Goal: Information Seeking & Learning: Compare options

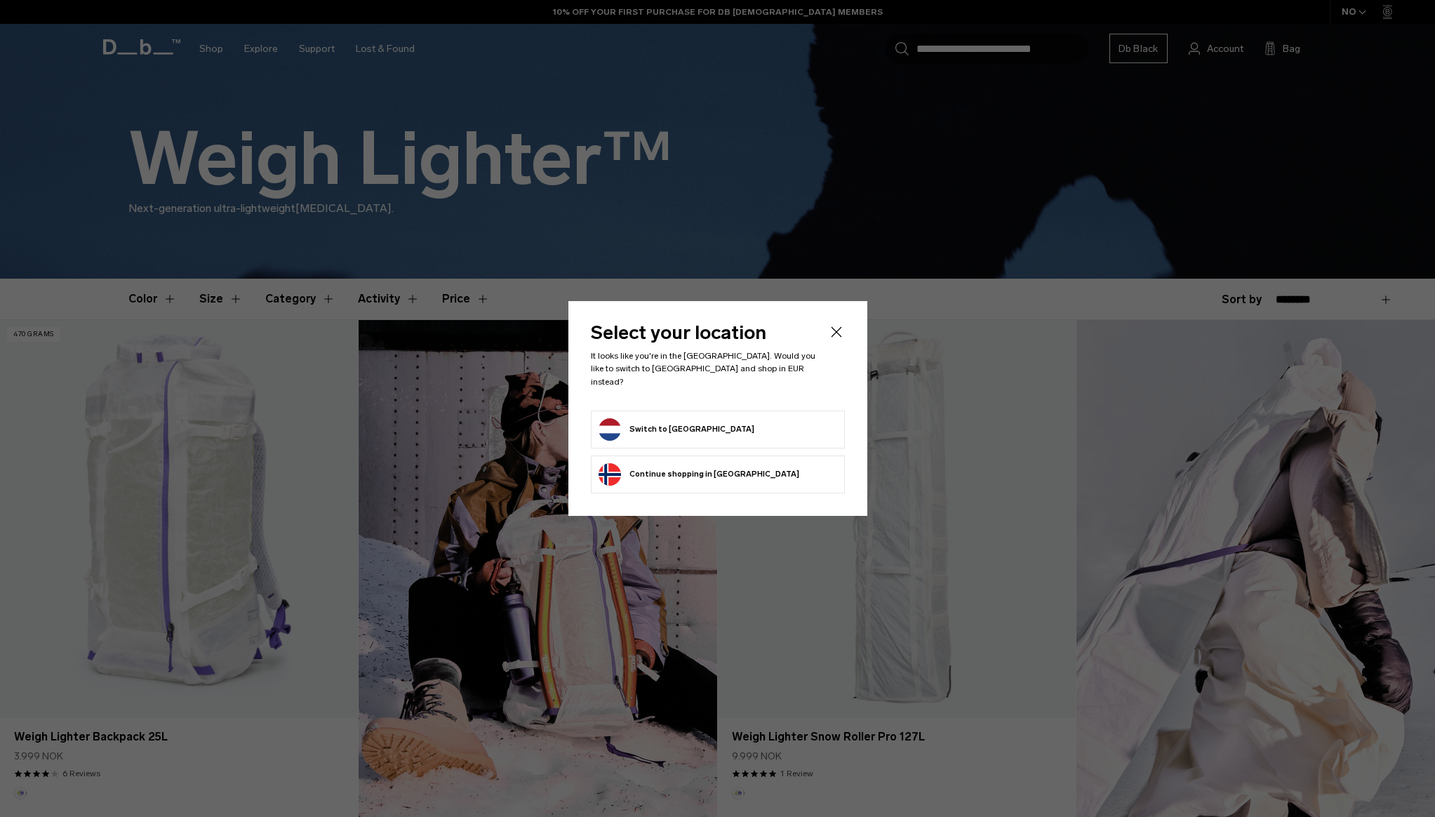
click at [833, 332] on icon "Close" at bounding box center [836, 331] width 17 height 17
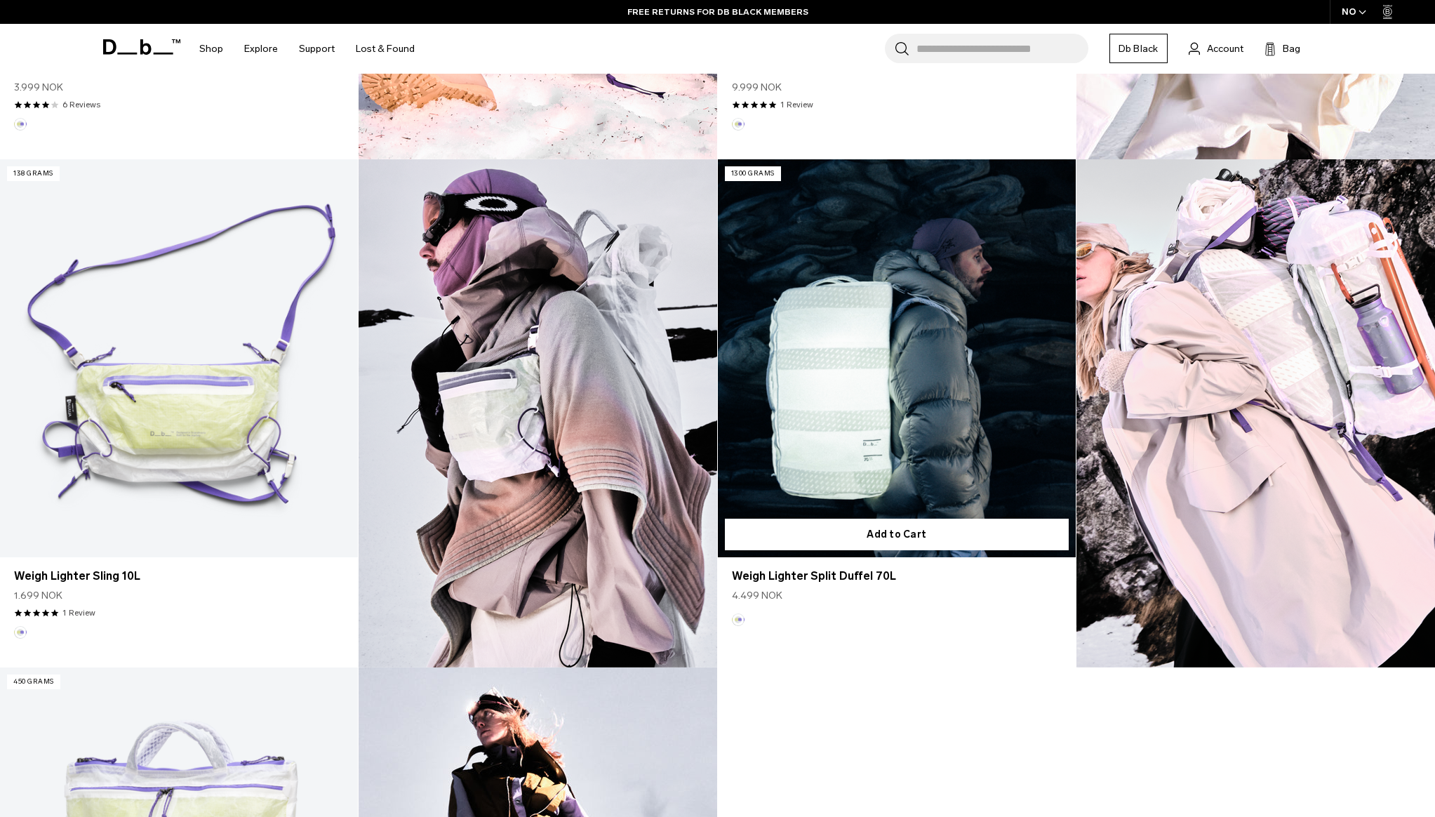
scroll to position [828, 0]
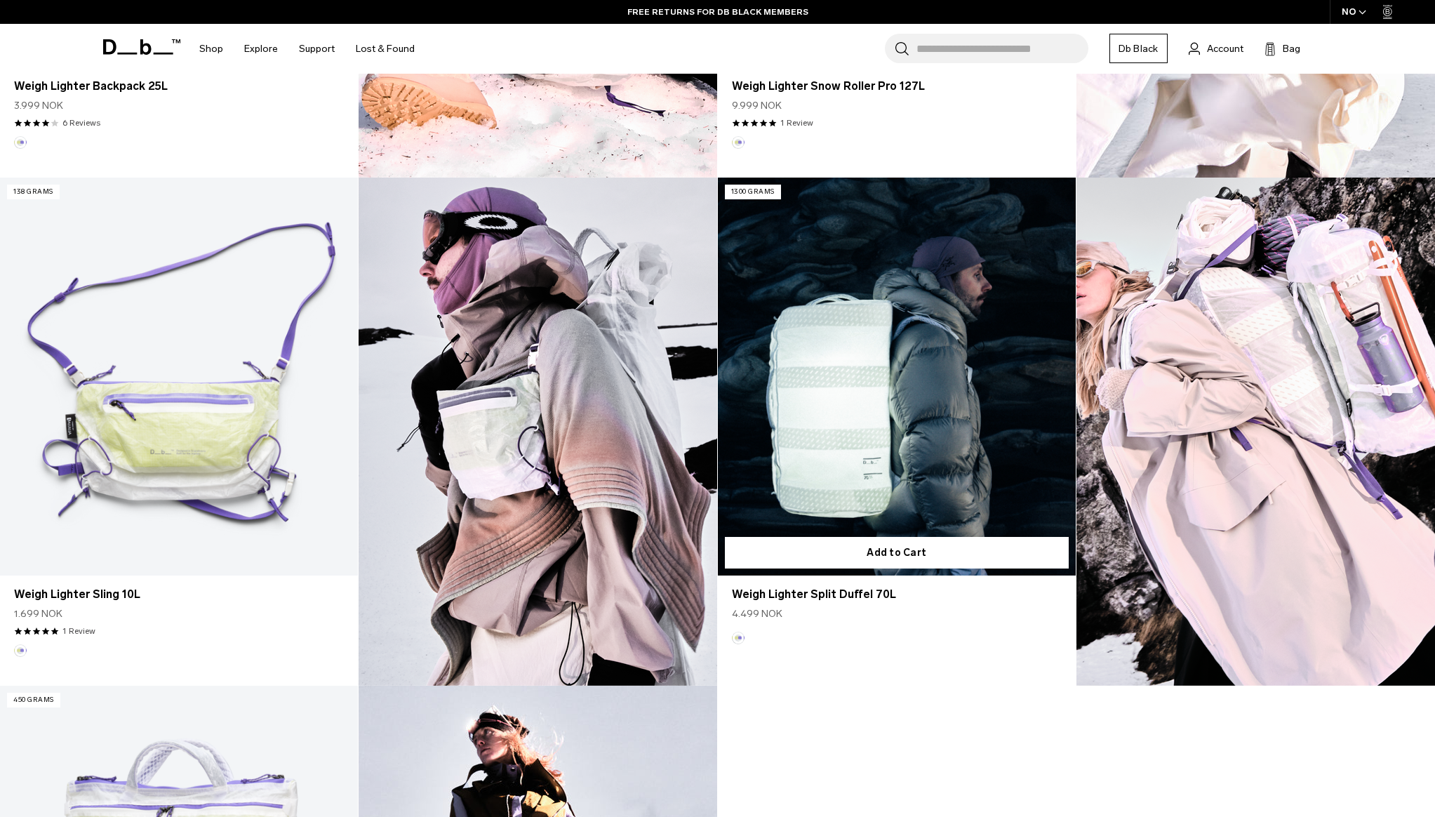
click at [847, 449] on link "Weigh Lighter Split Duffel 70L" at bounding box center [897, 376] width 358 height 398
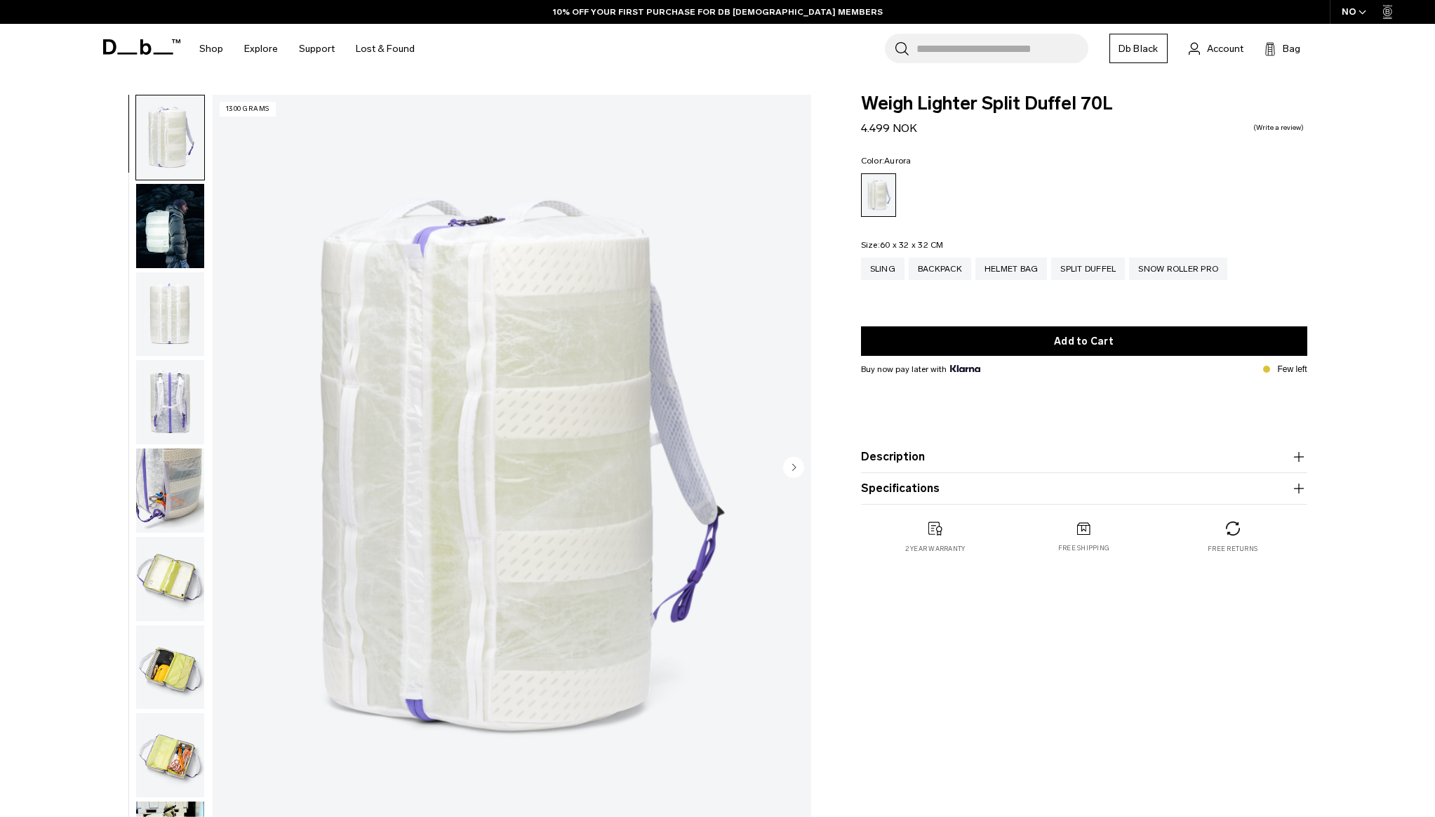
click at [158, 220] on img "button" at bounding box center [170, 226] width 68 height 84
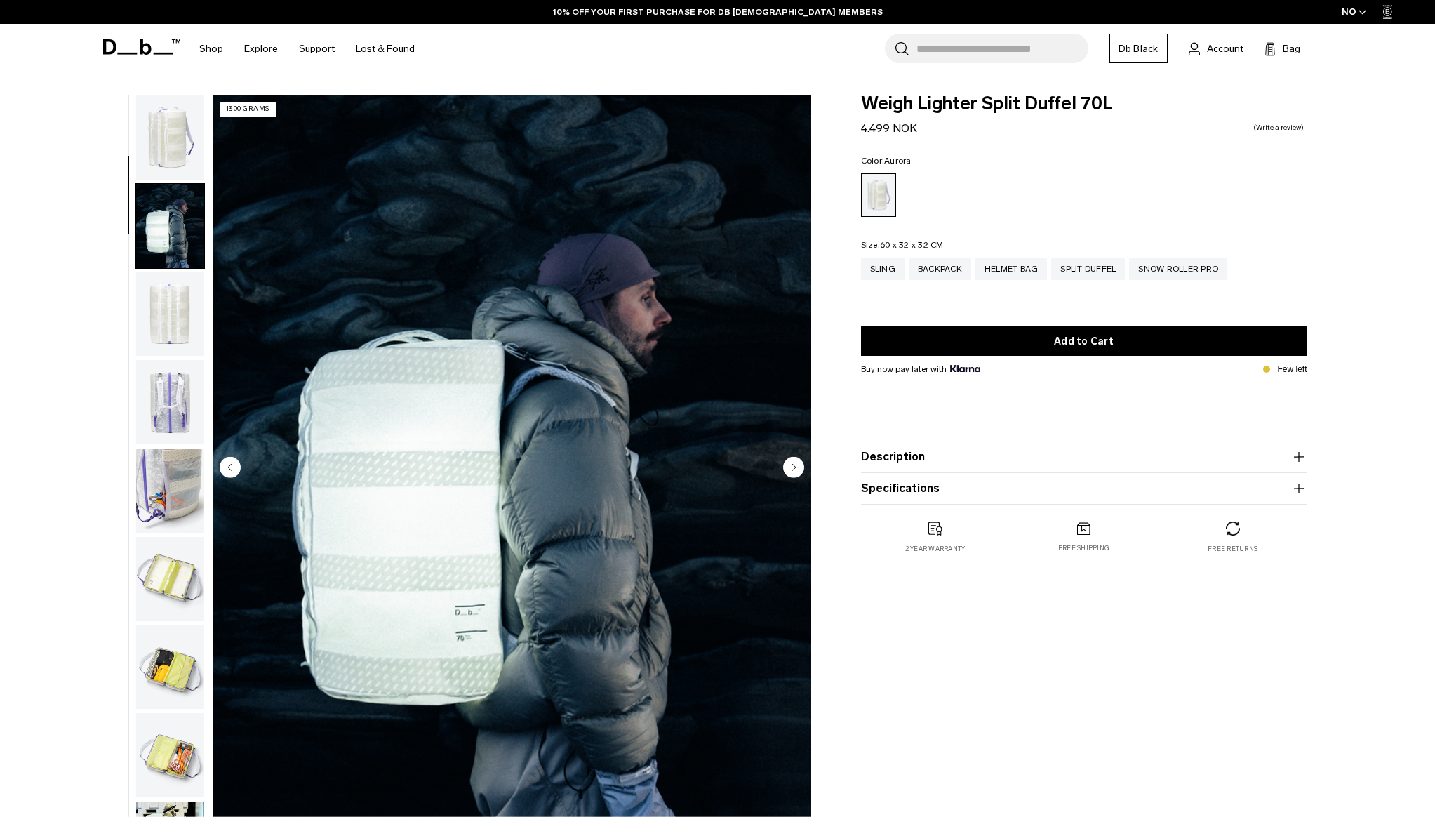
scroll to position [88, 0]
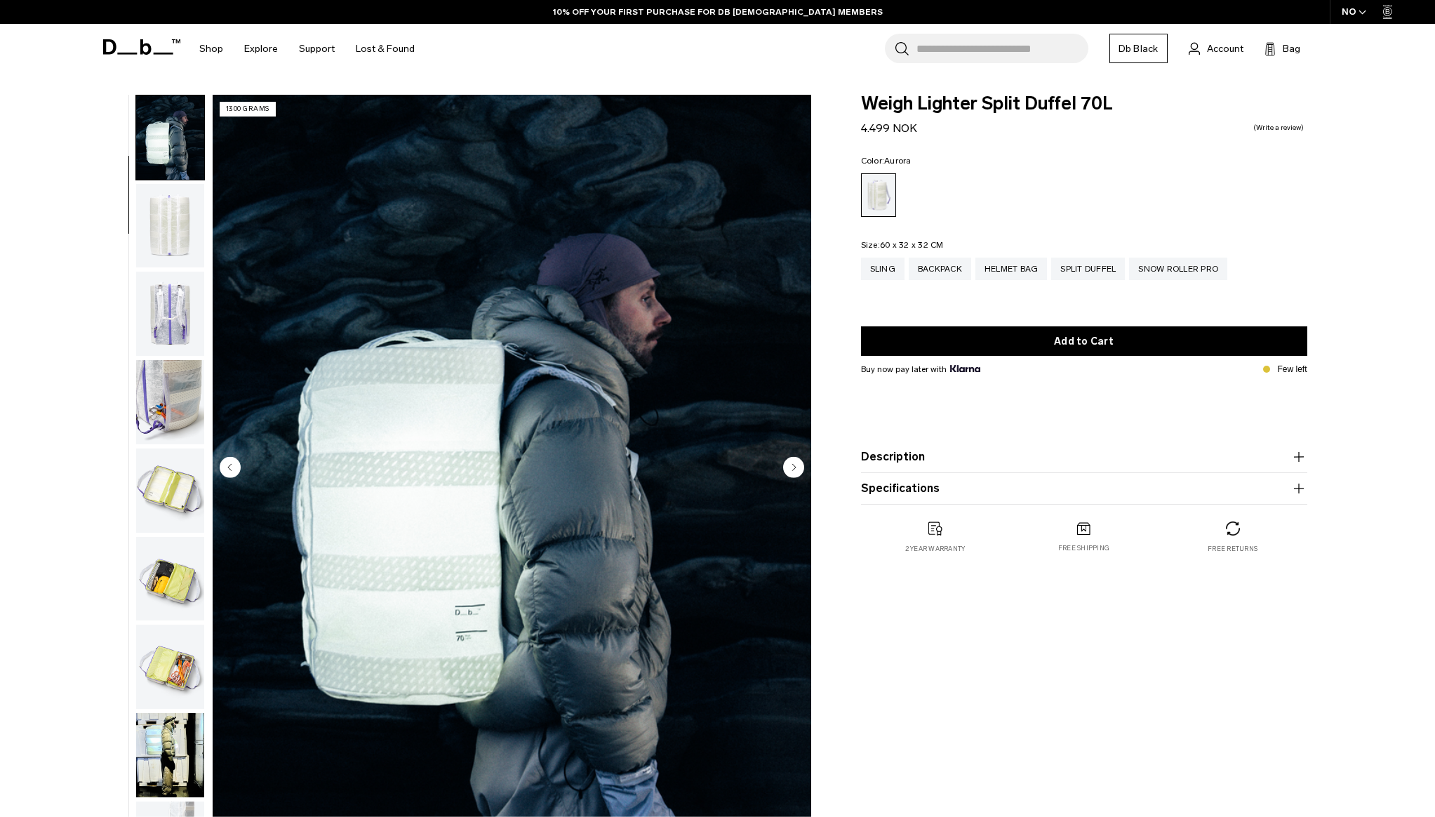
click at [159, 223] on img "button" at bounding box center [170, 226] width 68 height 84
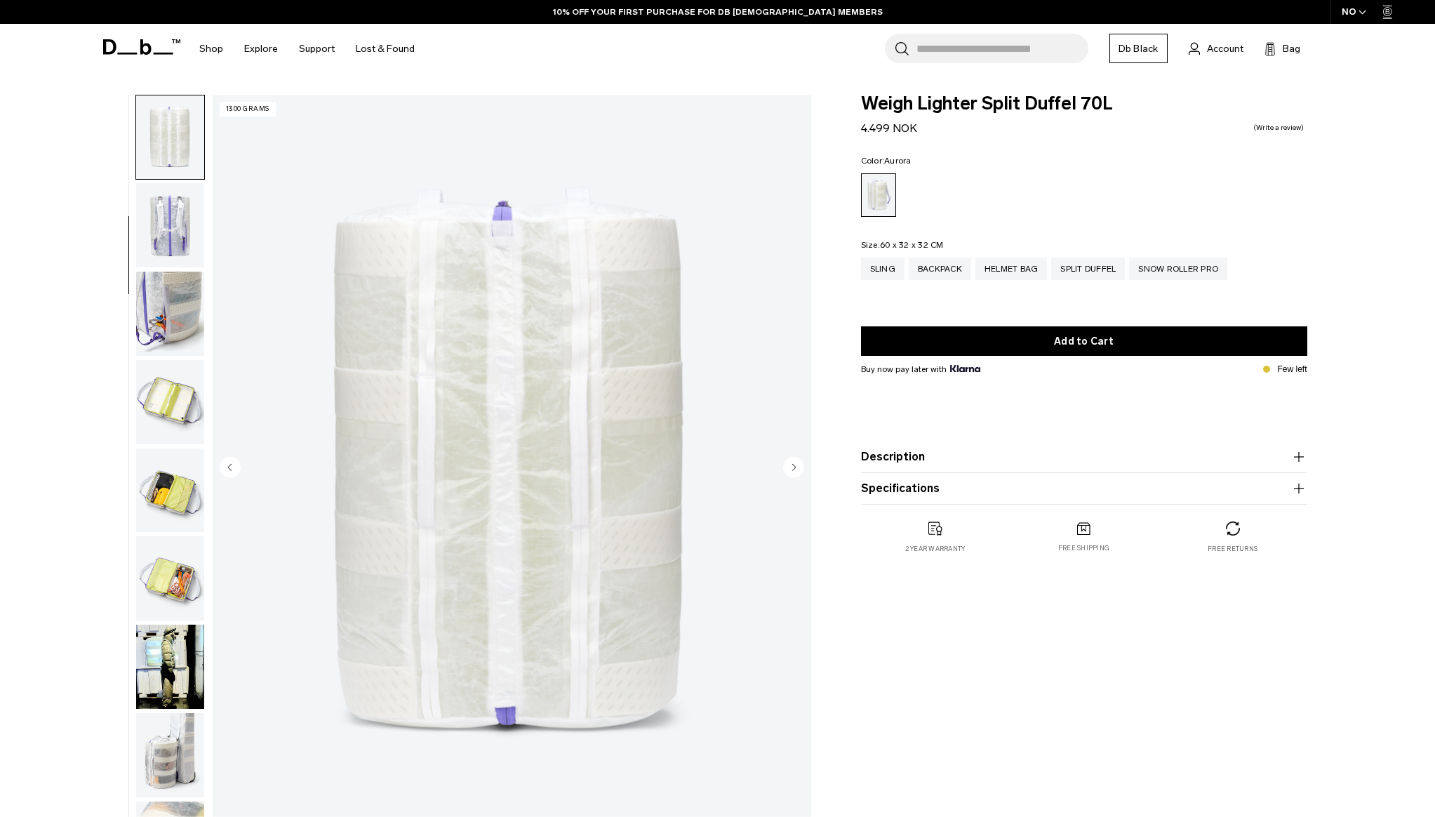
click at [159, 223] on img "button" at bounding box center [170, 225] width 68 height 84
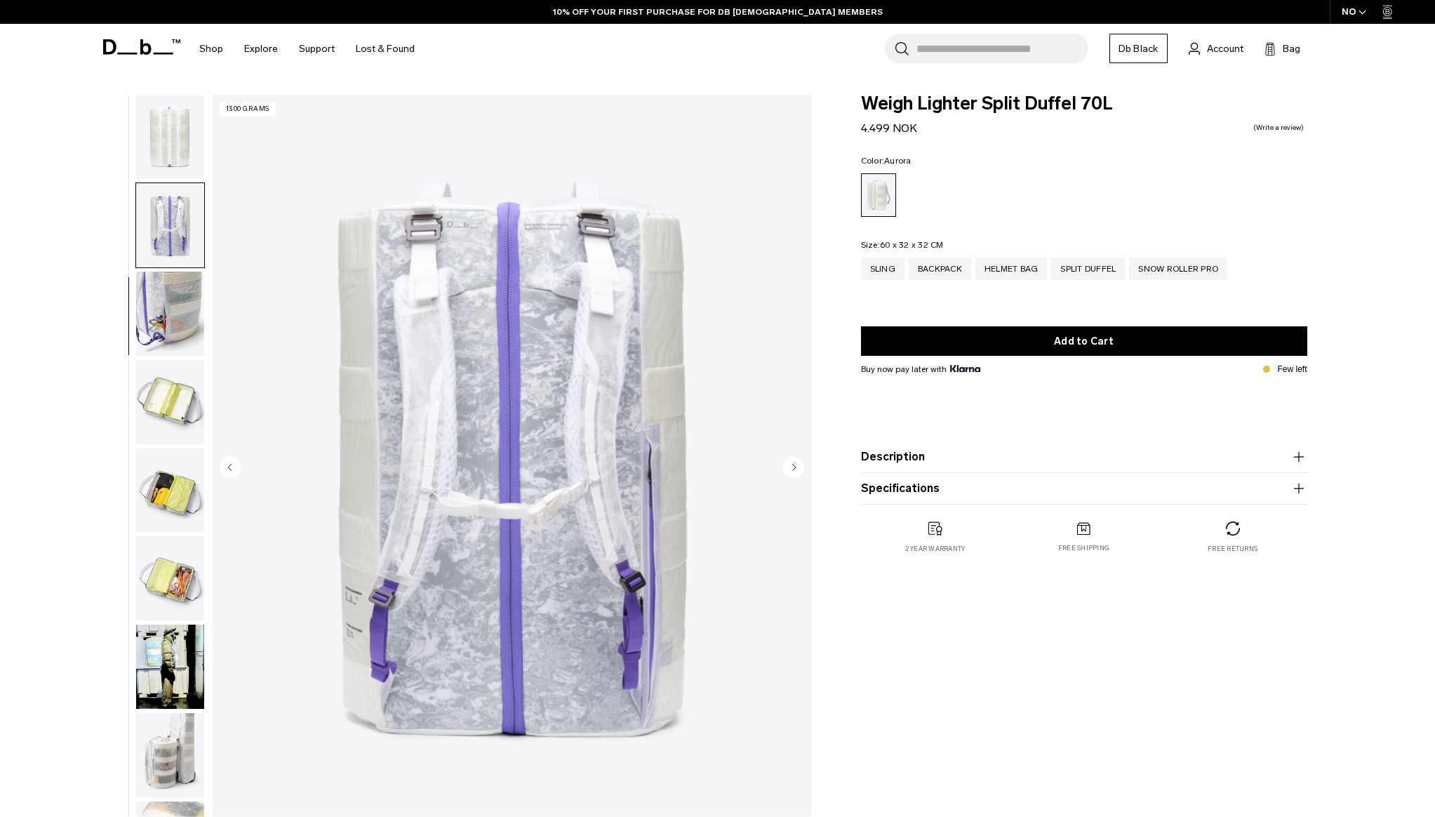
scroll to position [264, 0]
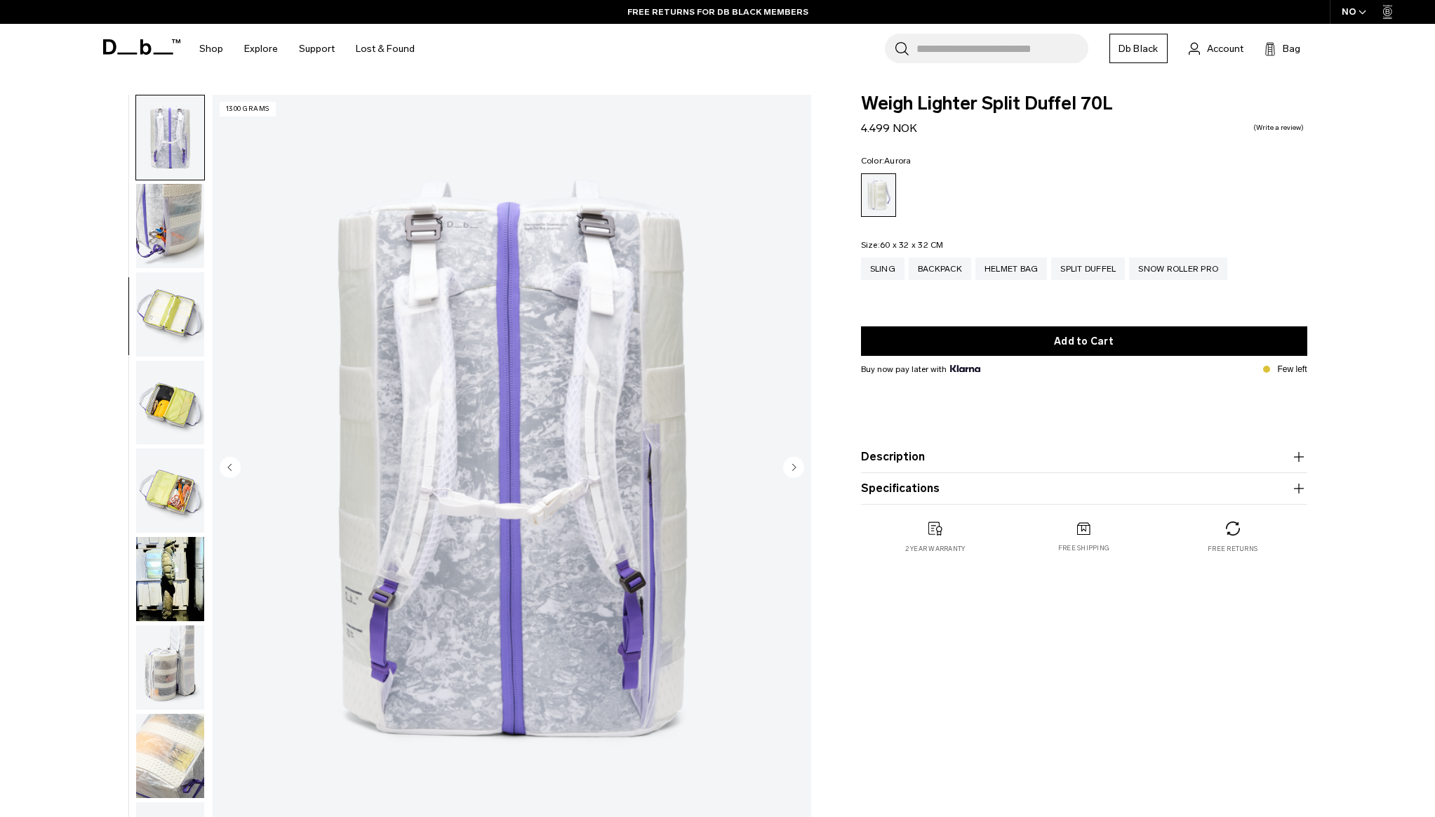
click at [175, 215] on img "button" at bounding box center [170, 226] width 68 height 84
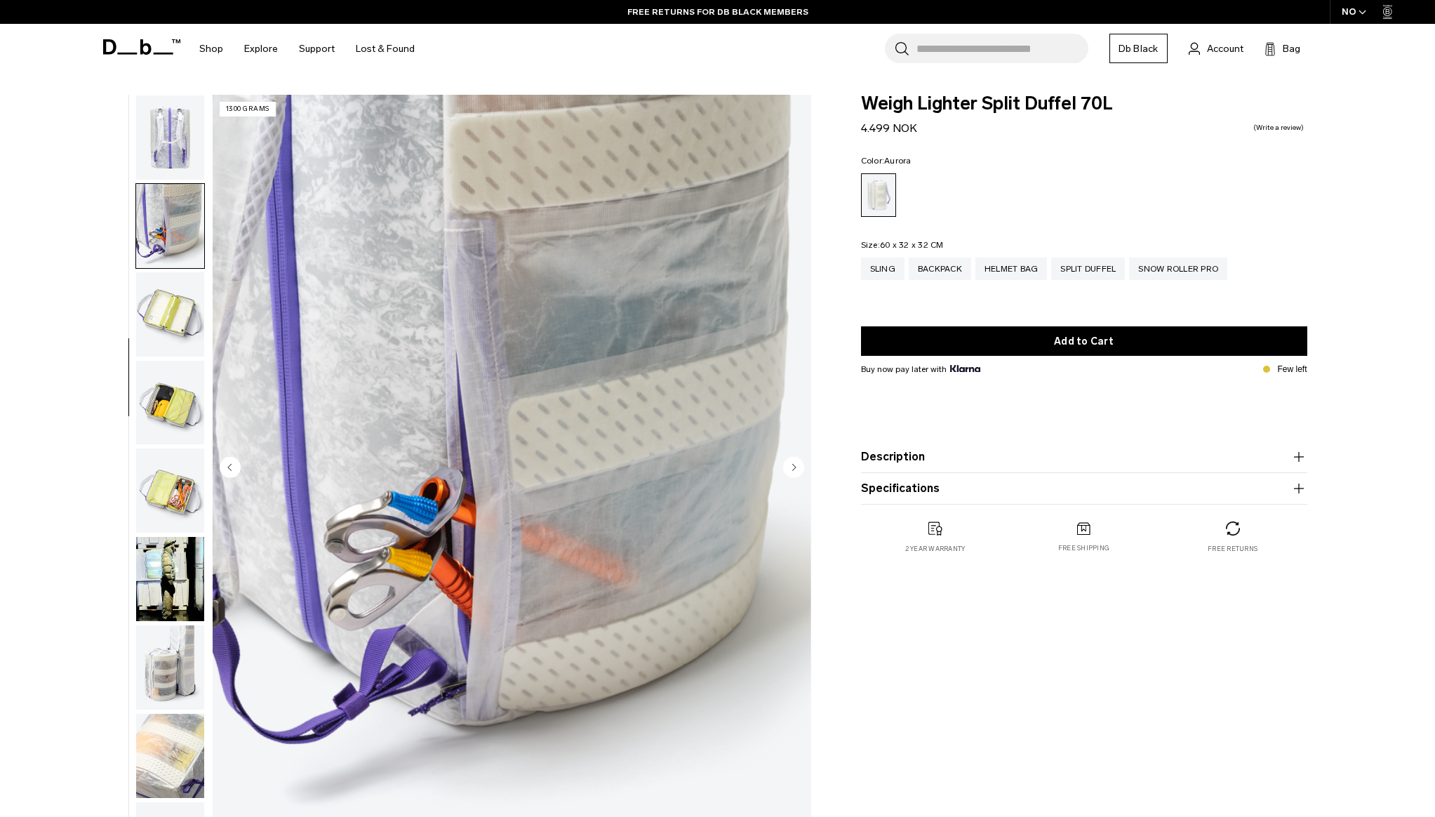
scroll to position [309, 0]
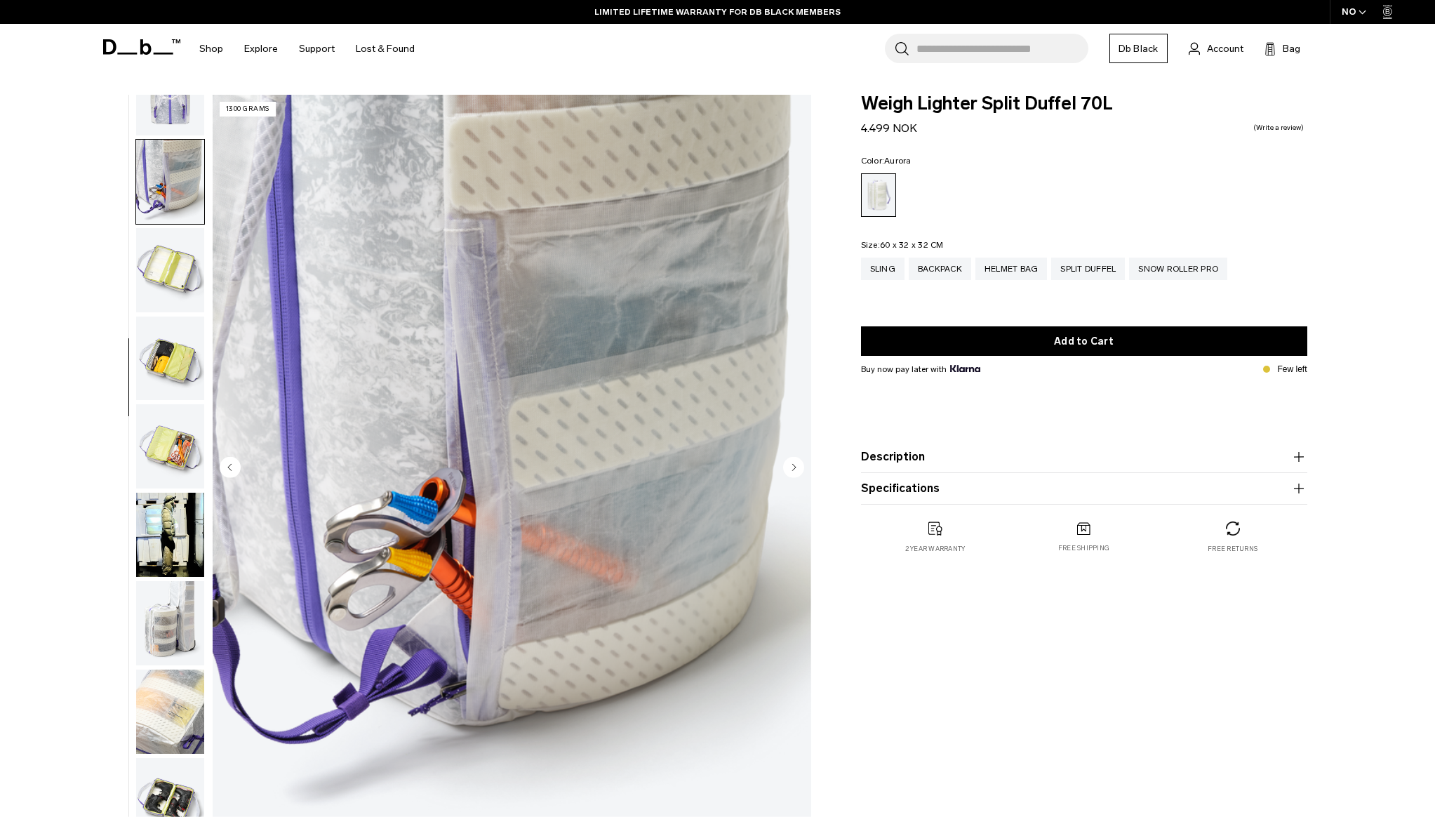
click at [180, 269] on img "button" at bounding box center [170, 270] width 68 height 84
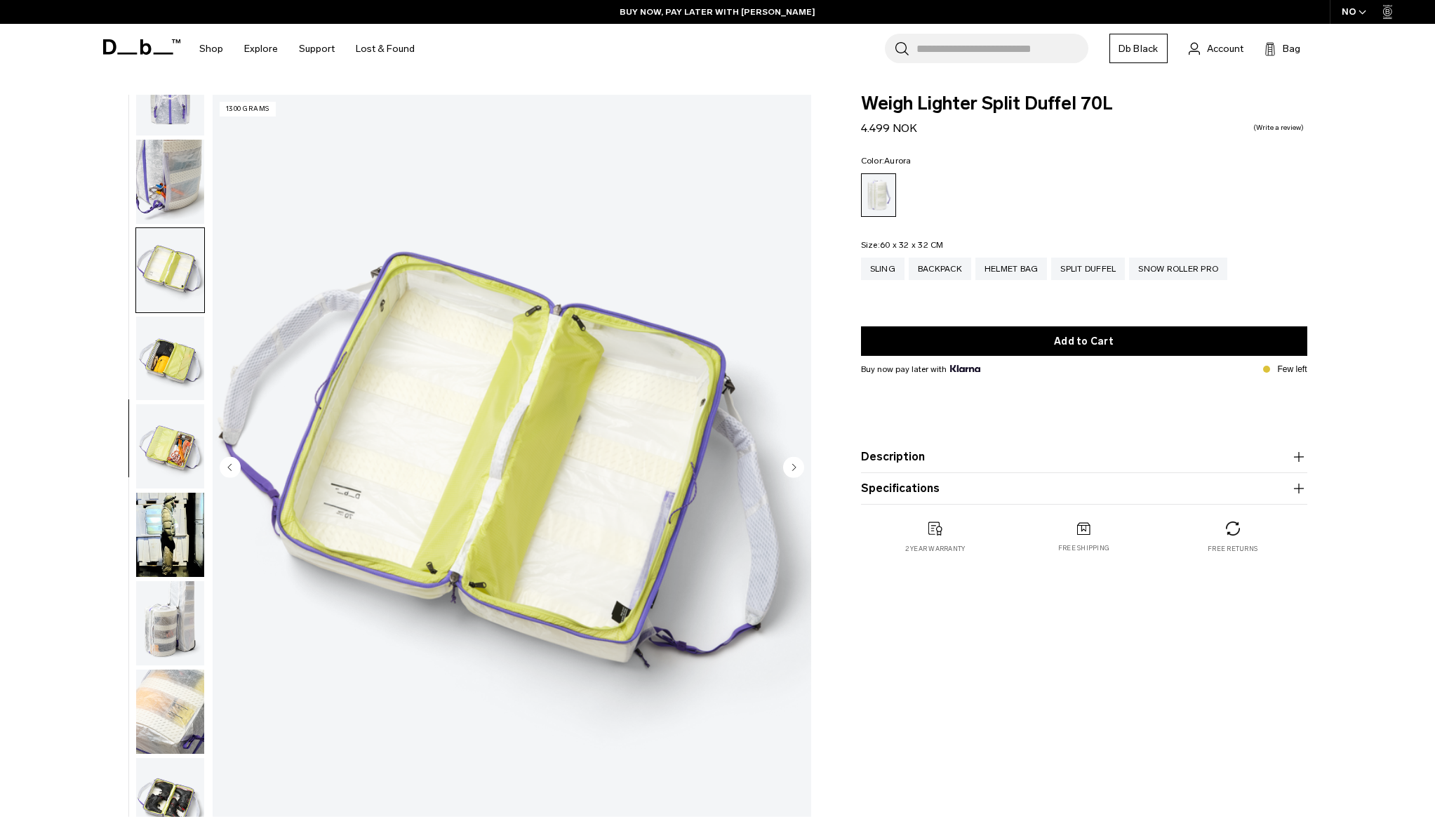
click at [185, 361] on img "button" at bounding box center [170, 358] width 68 height 84
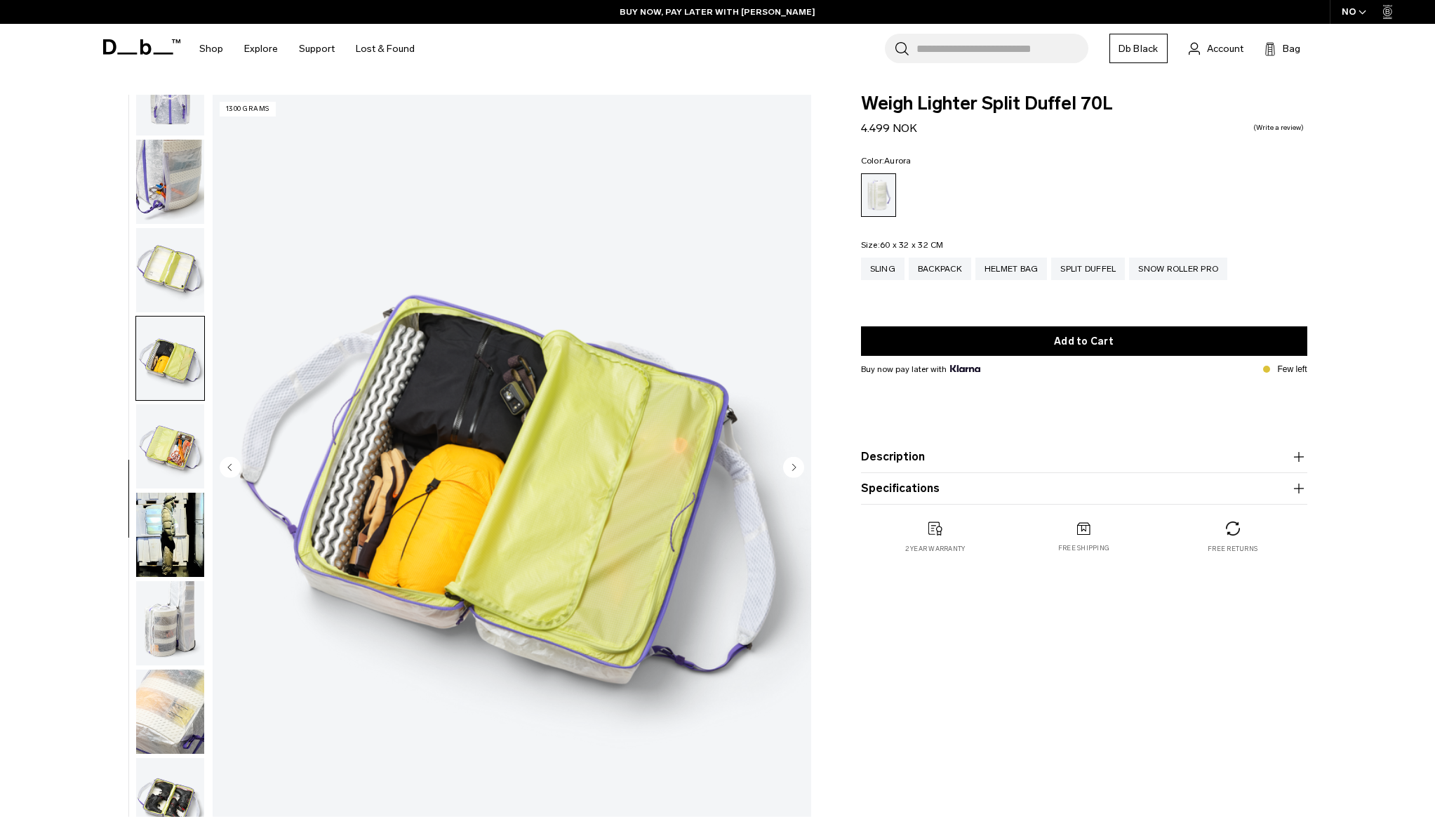
click at [180, 431] on img "button" at bounding box center [170, 446] width 68 height 84
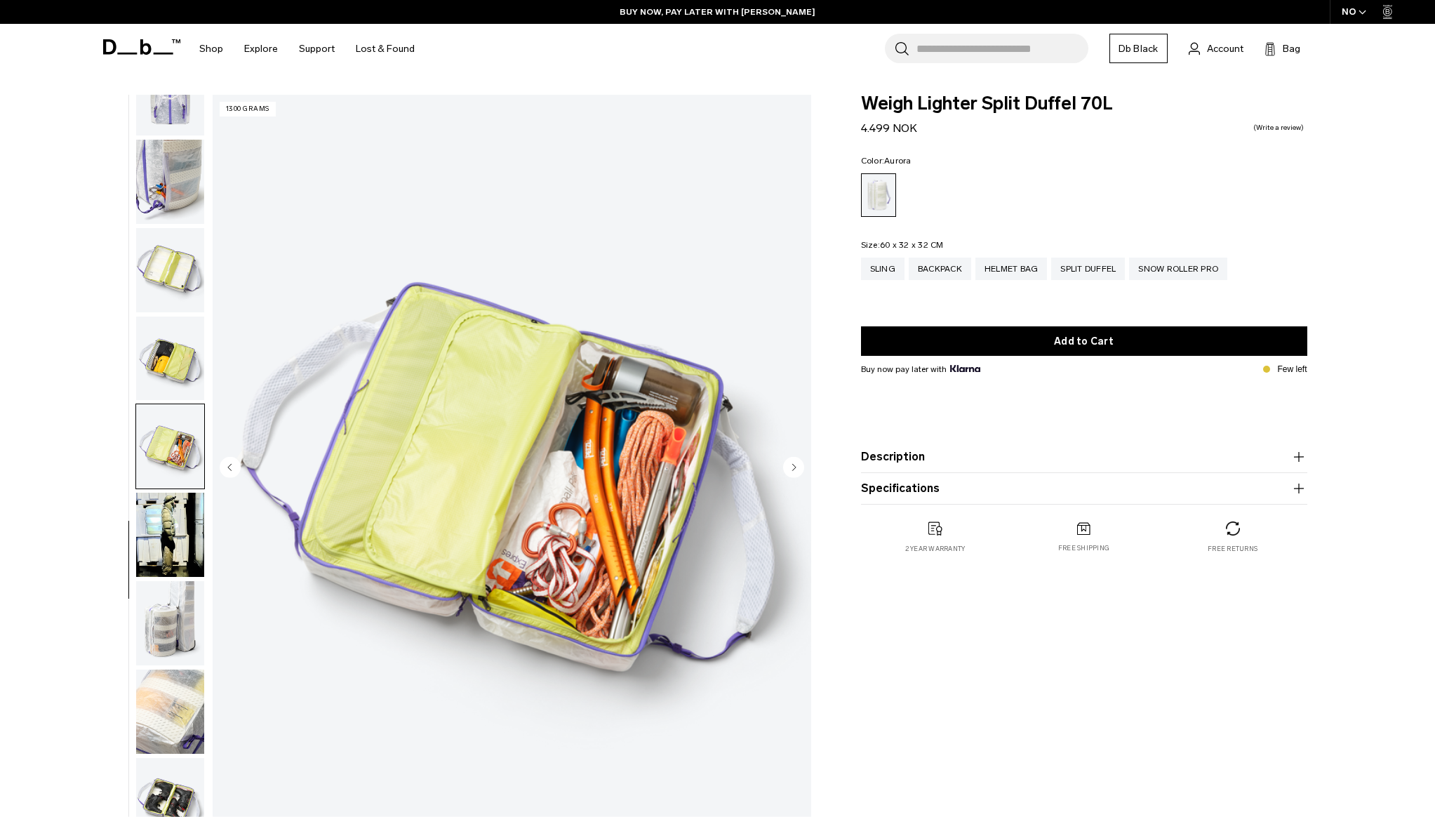
click at [183, 506] on img "button" at bounding box center [170, 534] width 68 height 84
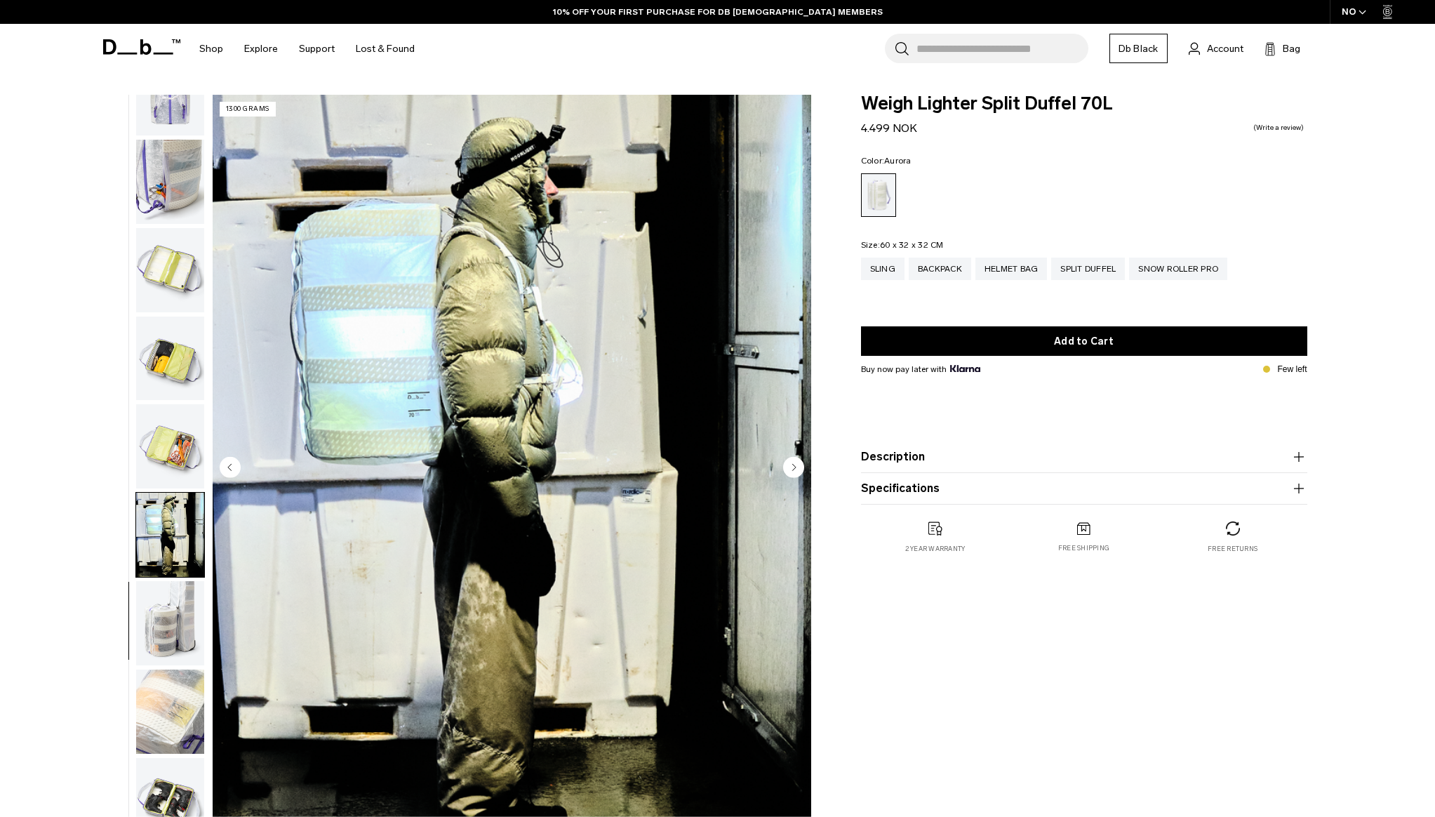
click at [177, 588] on img "button" at bounding box center [170, 623] width 68 height 84
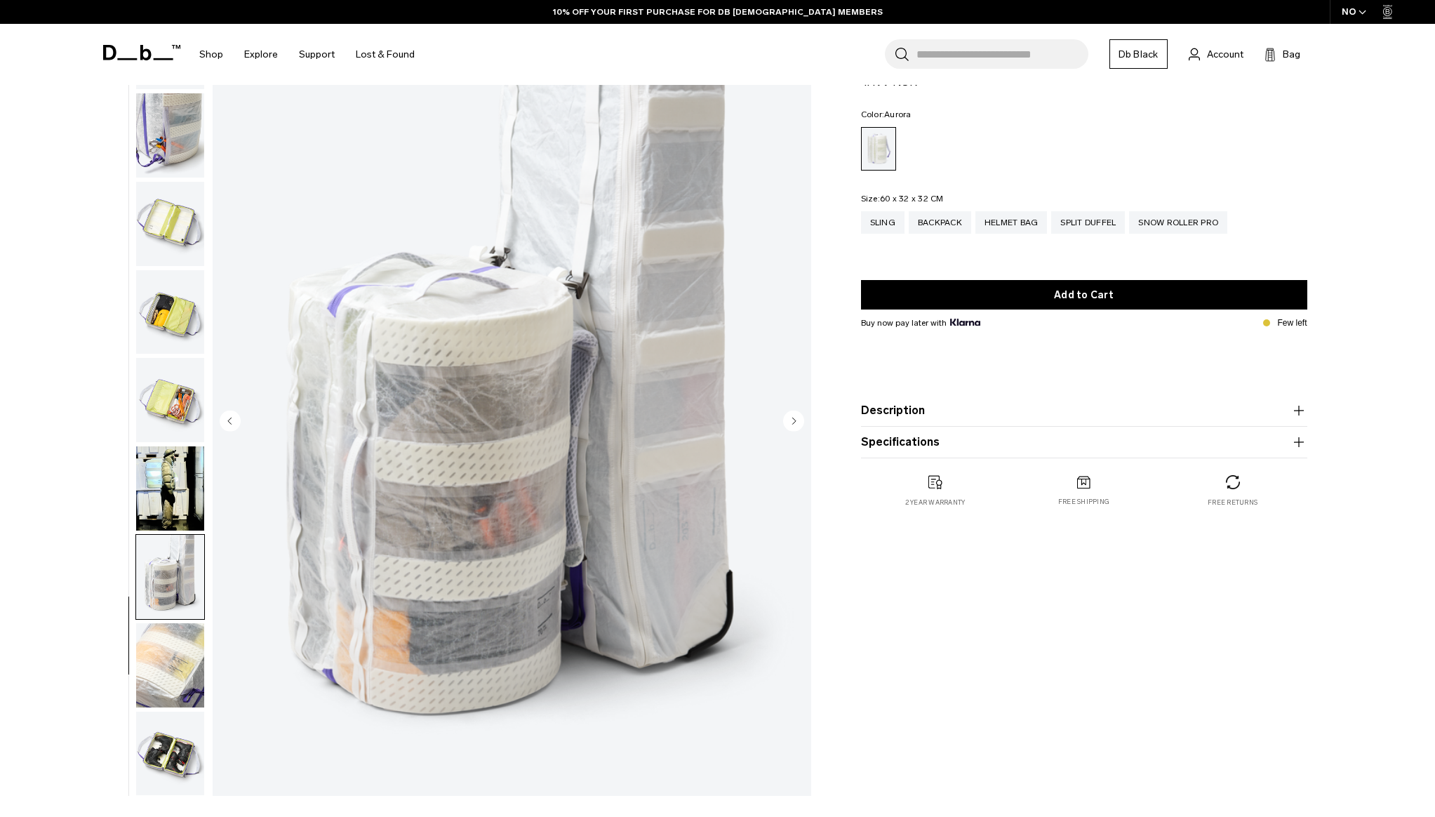
scroll to position [79, 0]
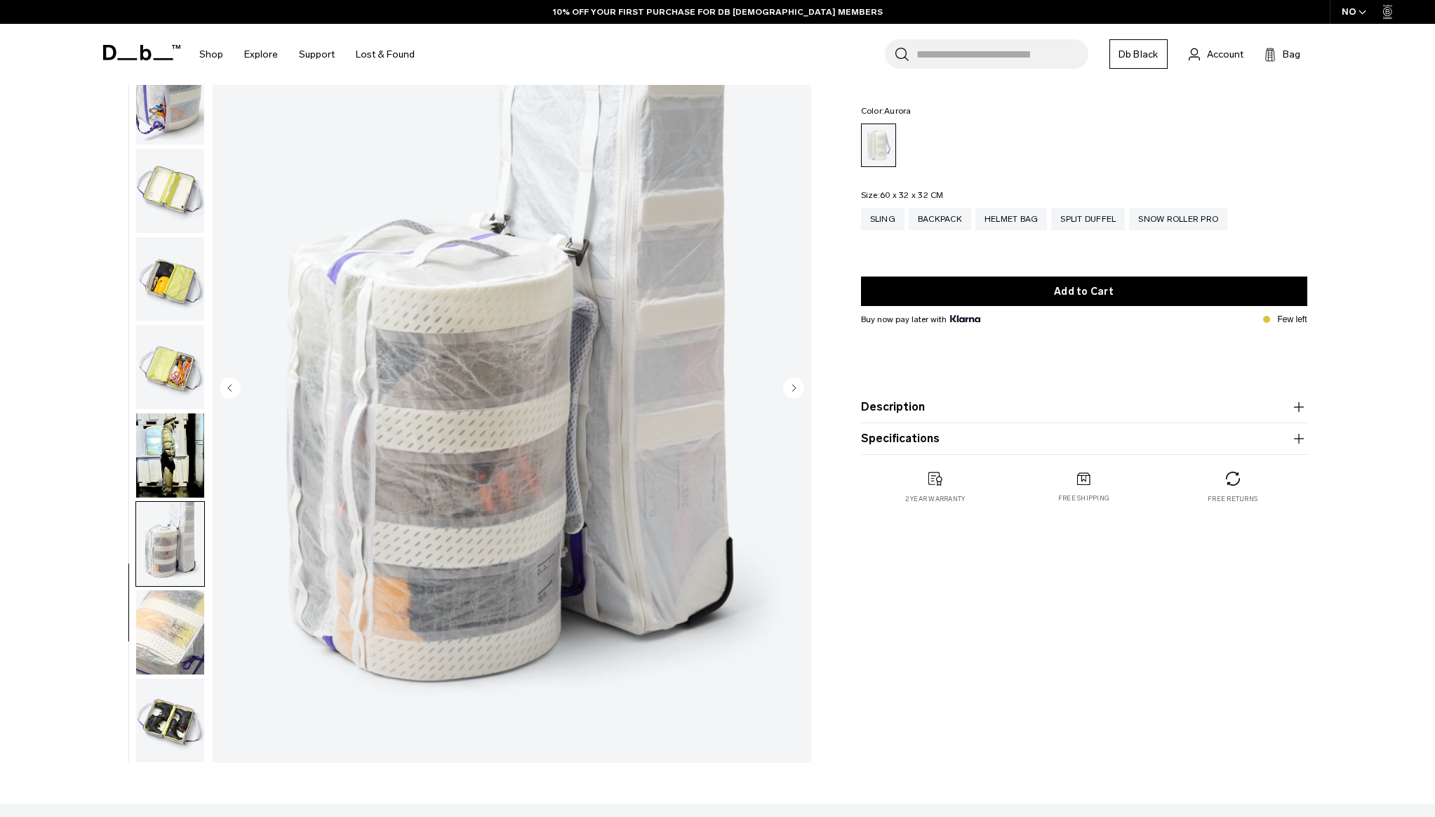
click at [191, 649] on img "button" at bounding box center [170, 632] width 68 height 84
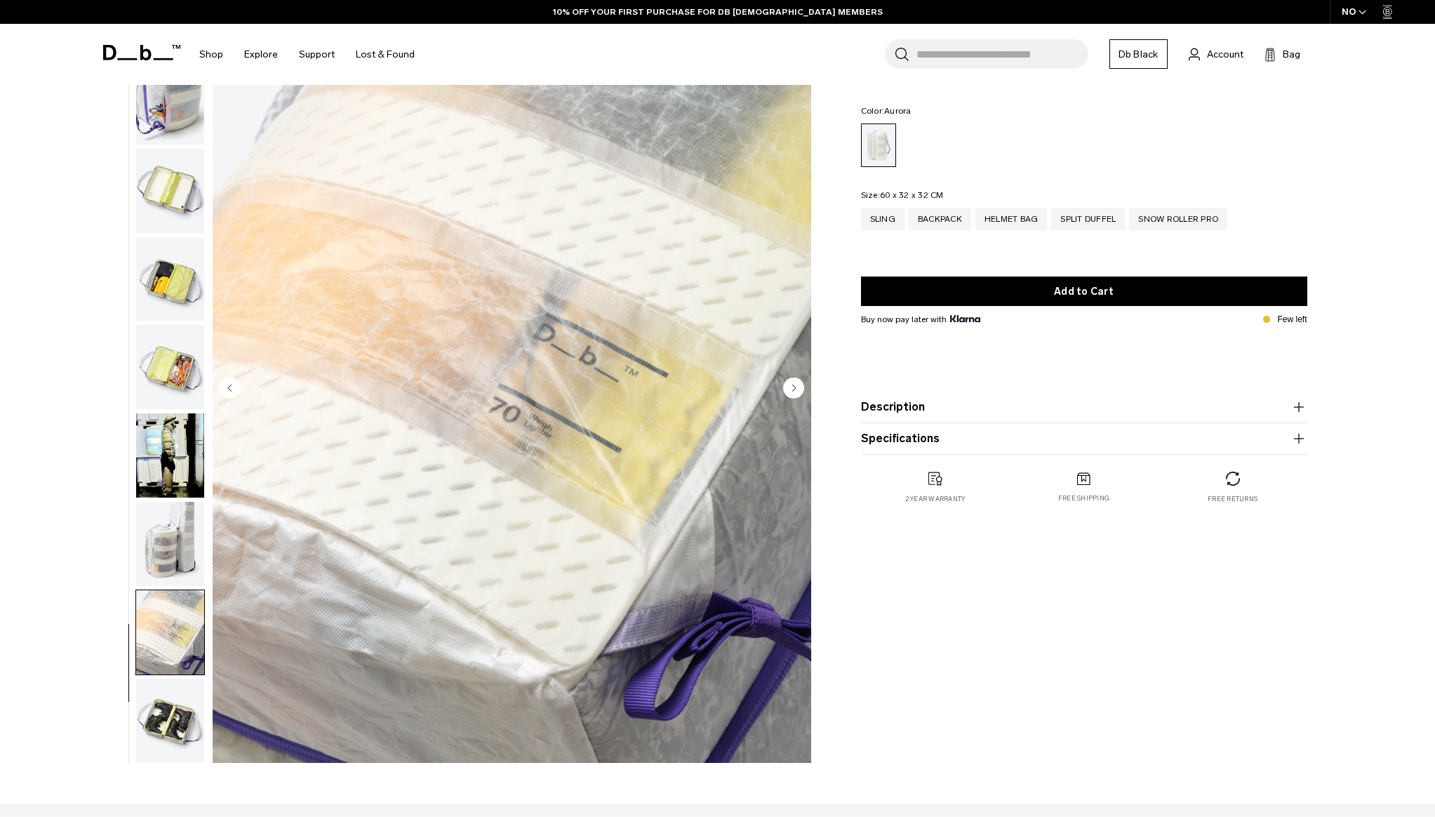
click at [177, 724] on img "button" at bounding box center [170, 720] width 68 height 84
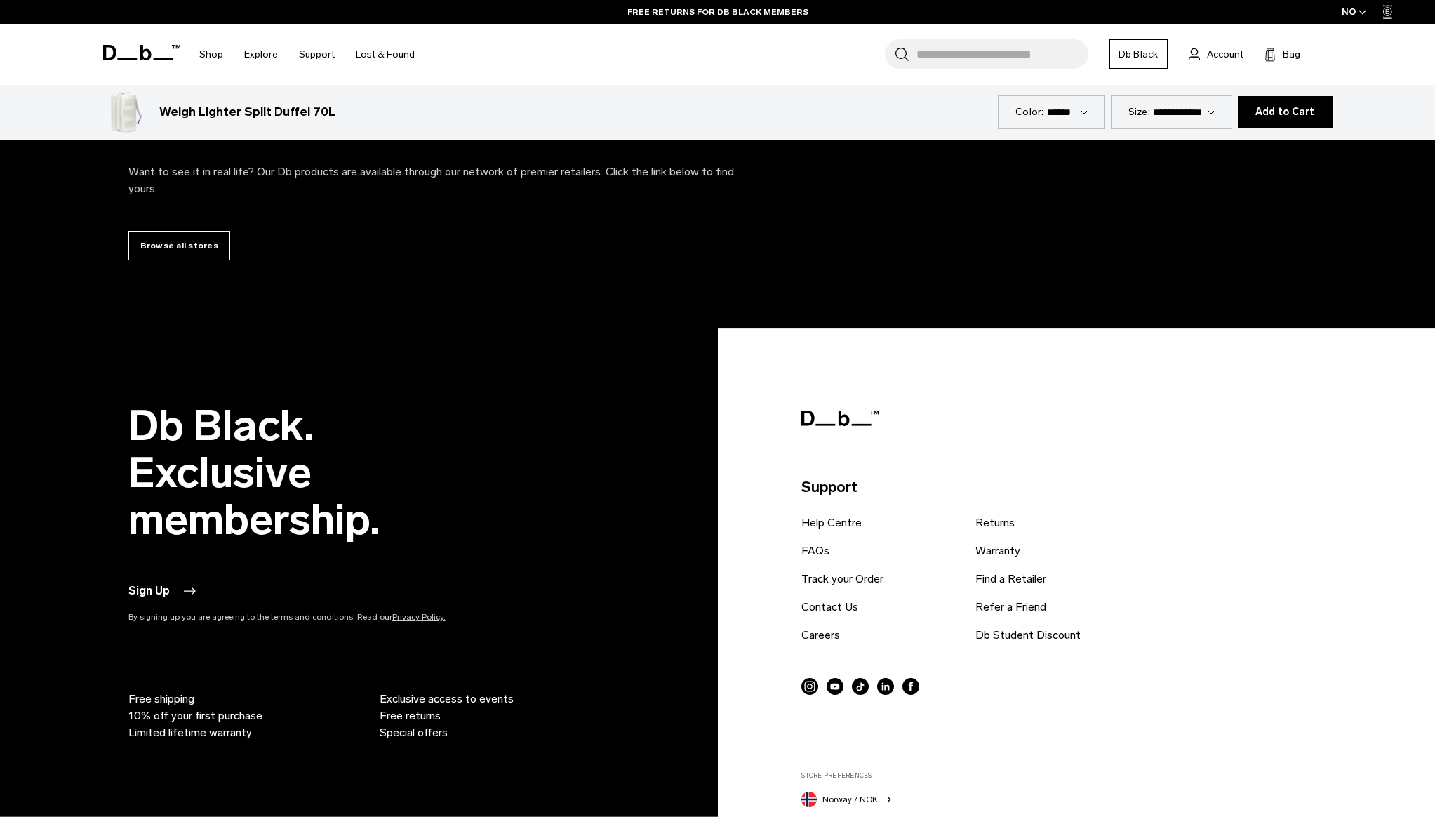
scroll to position [3178, 0]
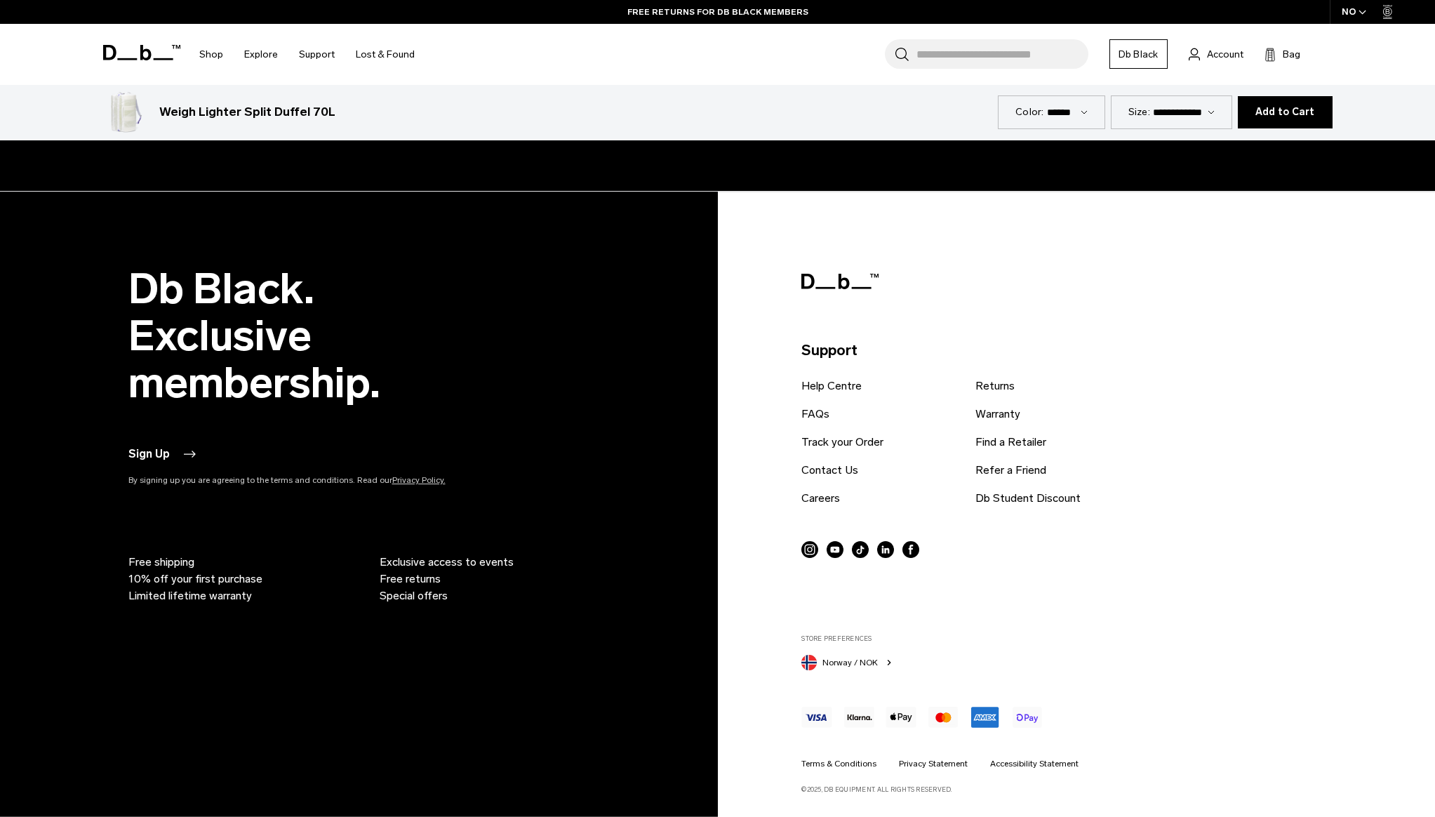
click at [875, 666] on span "Norway / NOK" at bounding box center [849, 662] width 55 height 13
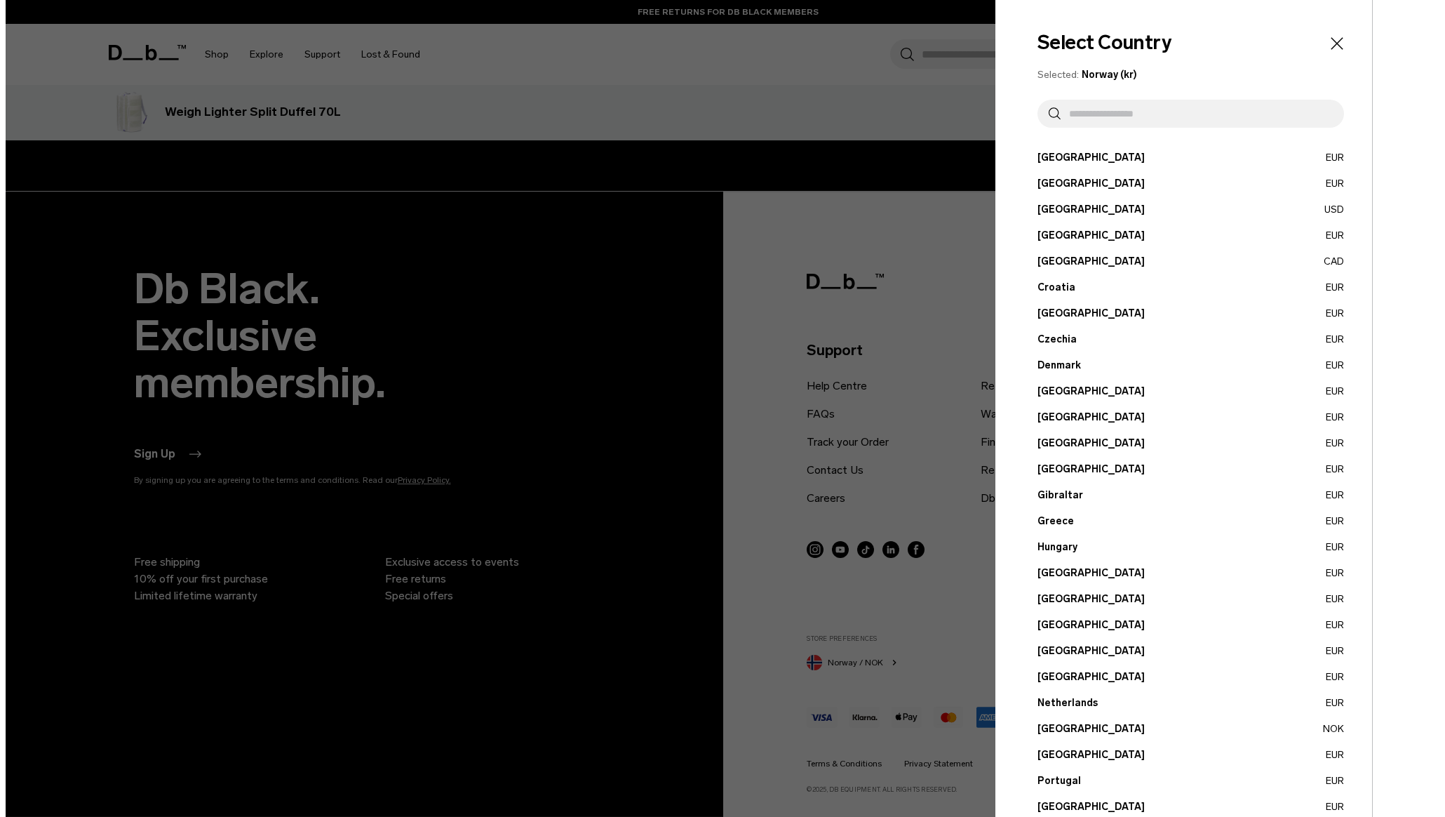
scroll to position [3183, 0]
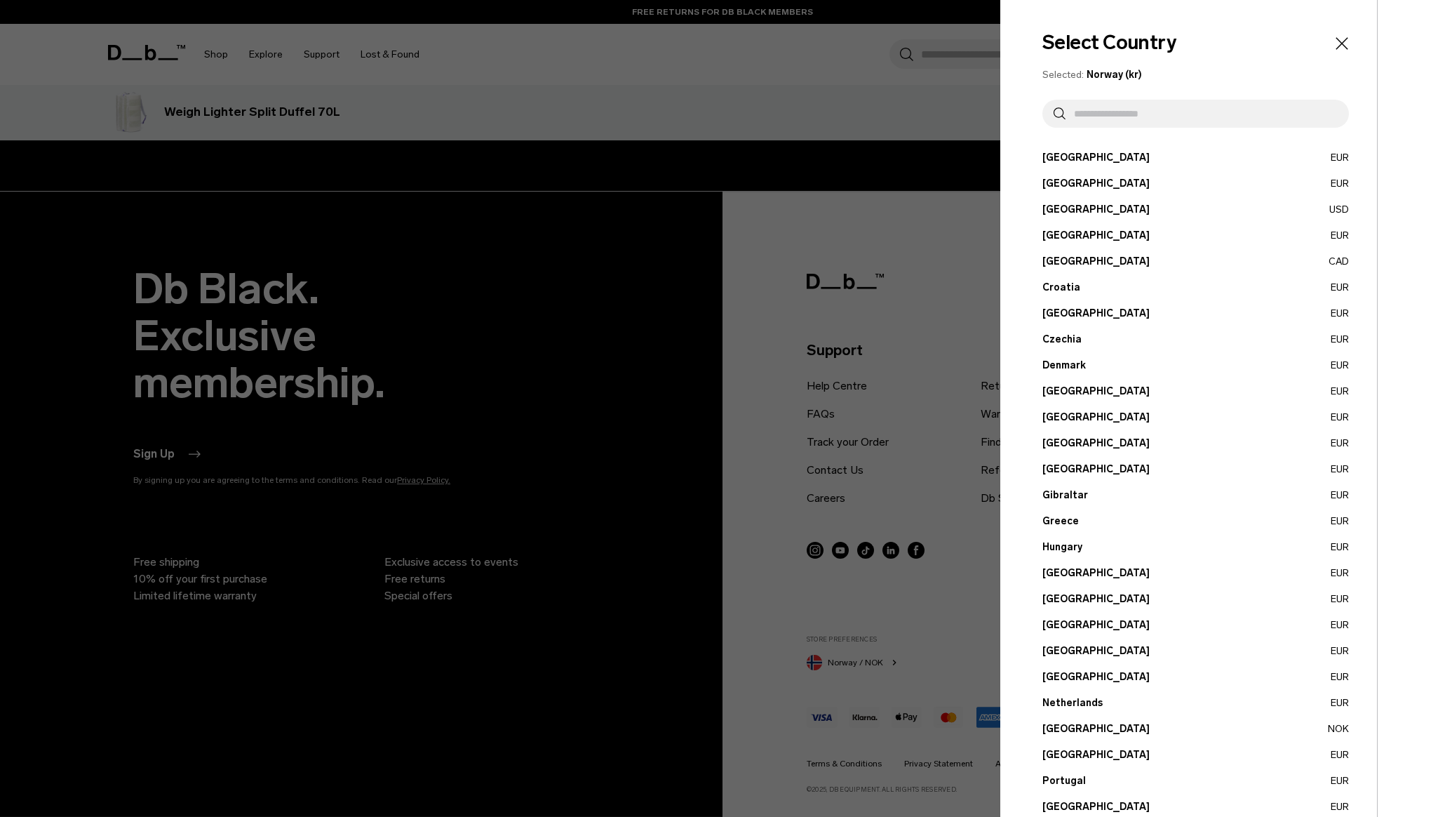
click at [1100, 696] on button "Netherlands EUR" at bounding box center [1195, 702] width 307 height 15
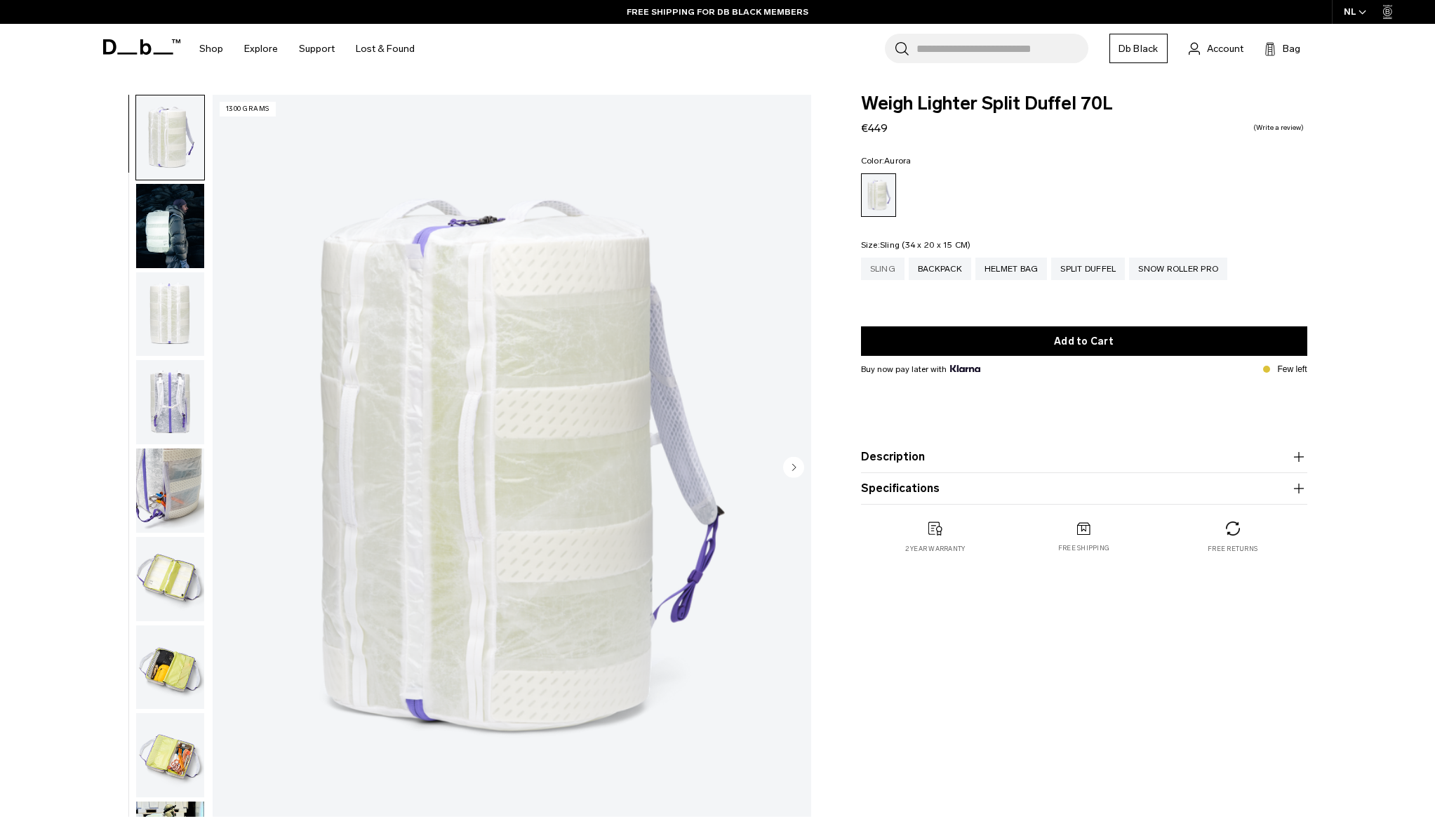
click at [887, 274] on div "Sling" at bounding box center [882, 268] width 43 height 22
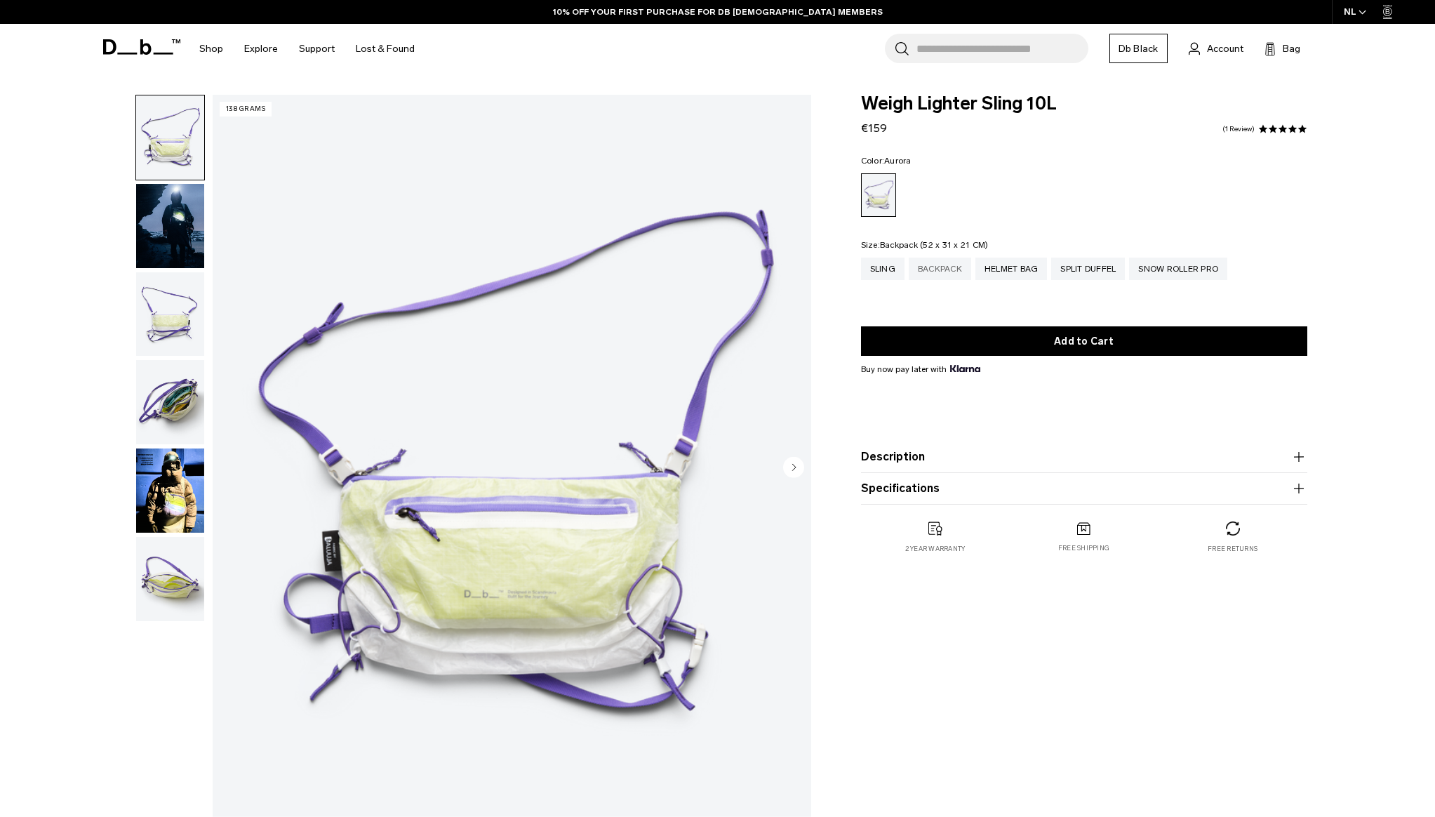
click at [944, 275] on div "Backpack" at bounding box center [939, 268] width 62 height 22
click at [1002, 265] on div "Helmet Bag" at bounding box center [1011, 268] width 72 height 22
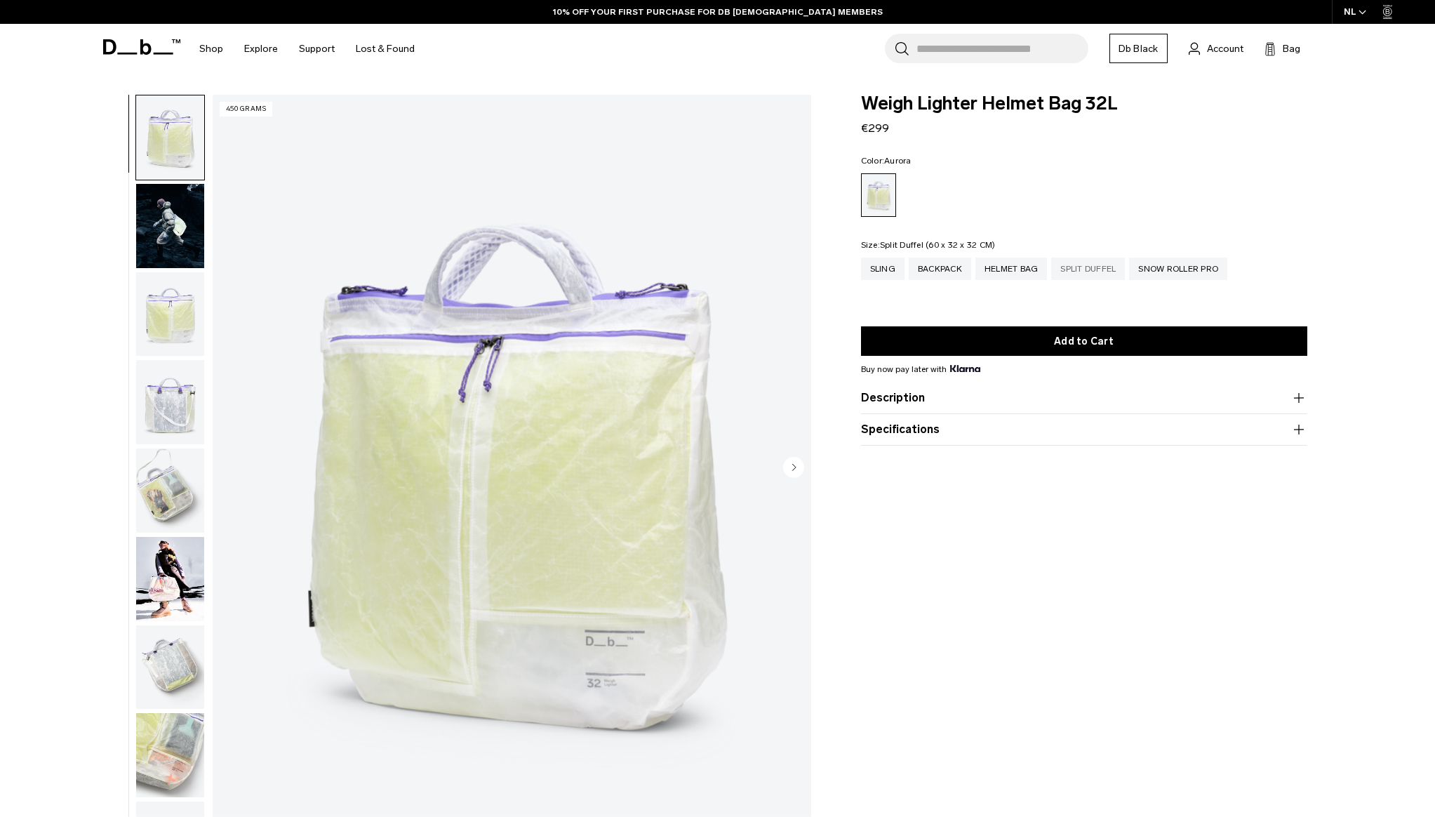
click at [1083, 272] on div "Split Duffel" at bounding box center [1088, 268] width 74 height 22
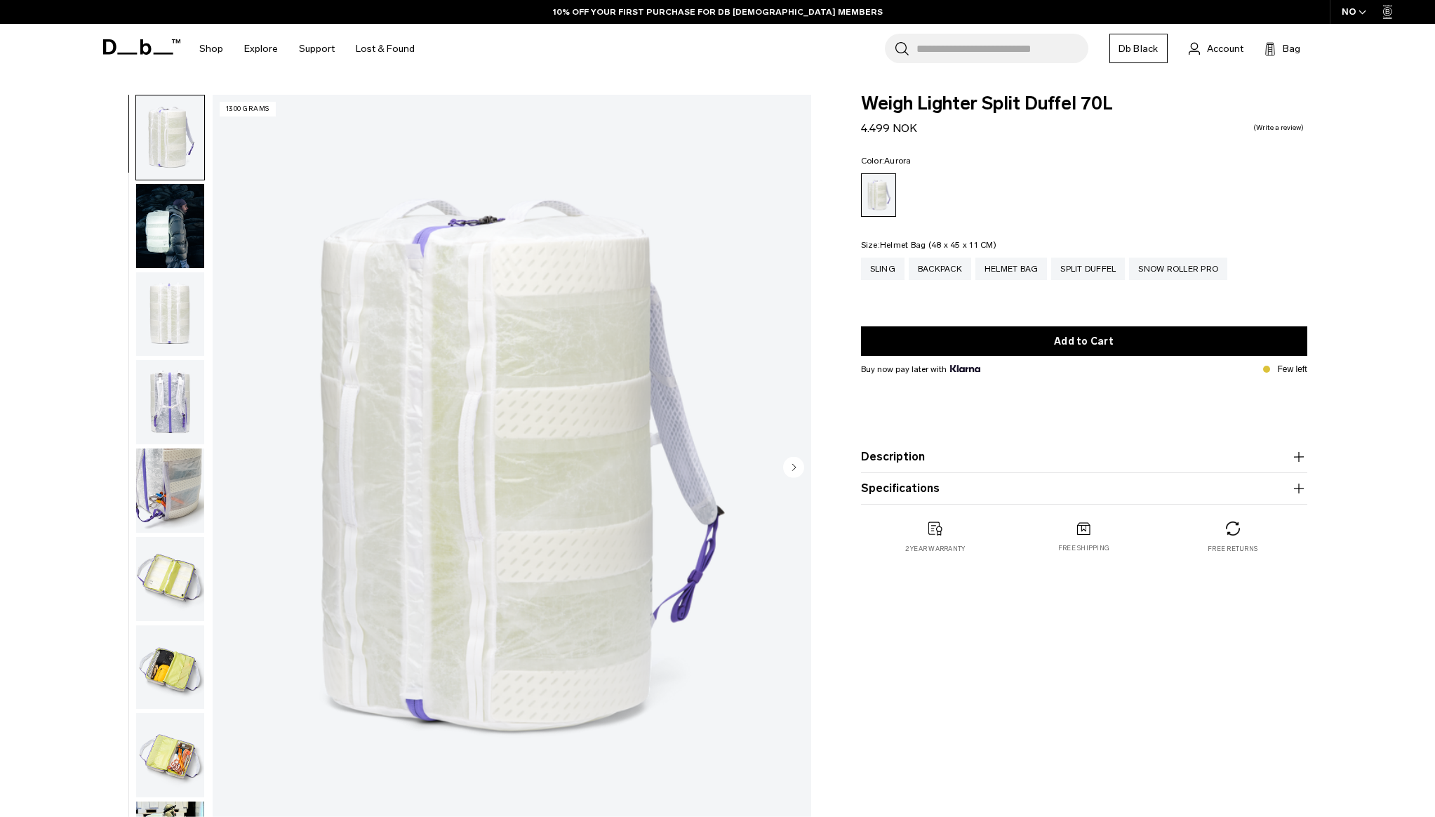
click at [1033, 269] on div "Helmet Bag" at bounding box center [1011, 268] width 72 height 22
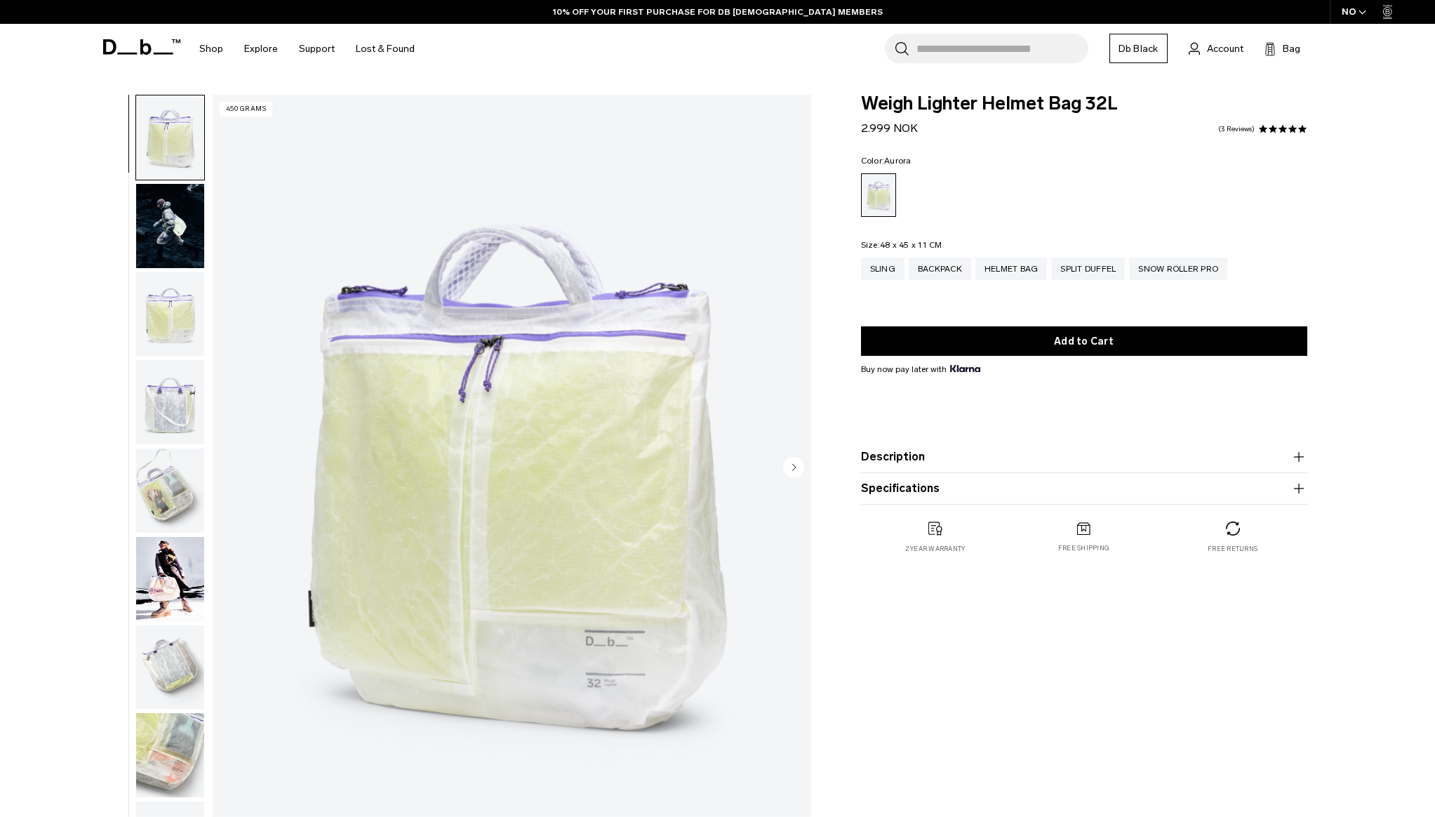
scroll to position [133, 0]
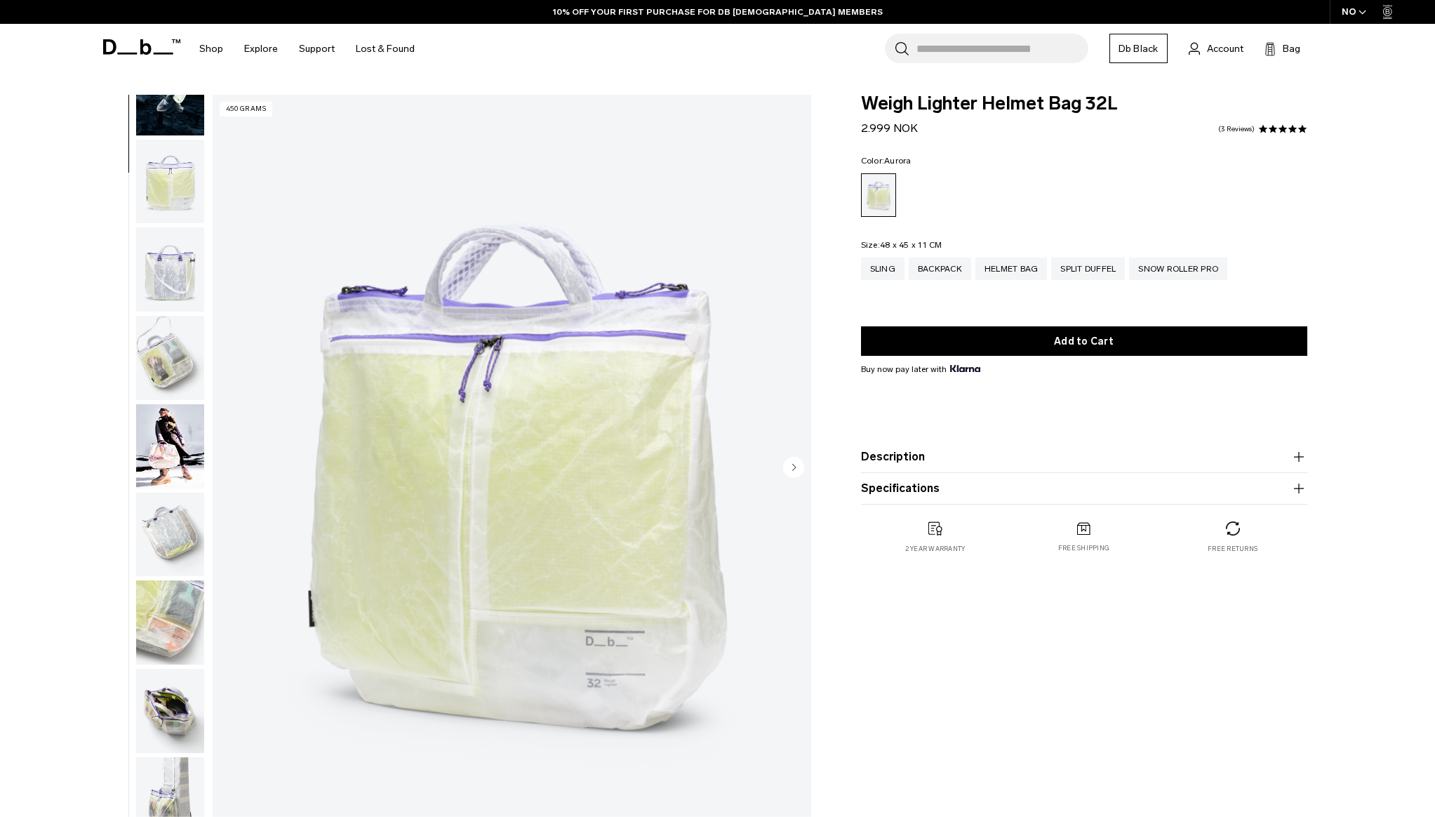
click at [186, 378] on img "button" at bounding box center [170, 358] width 68 height 84
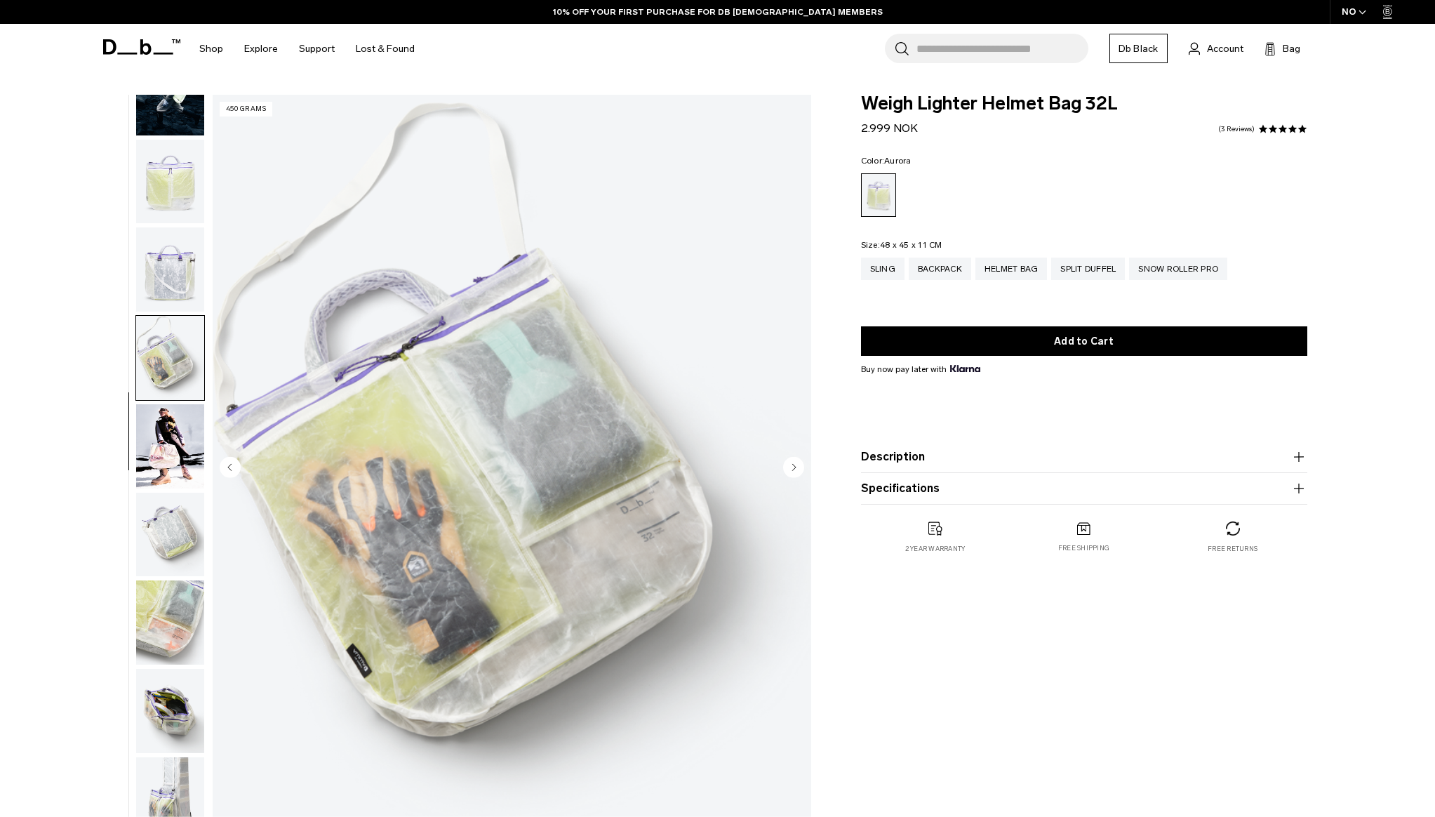
click at [174, 446] on img "button" at bounding box center [170, 446] width 68 height 84
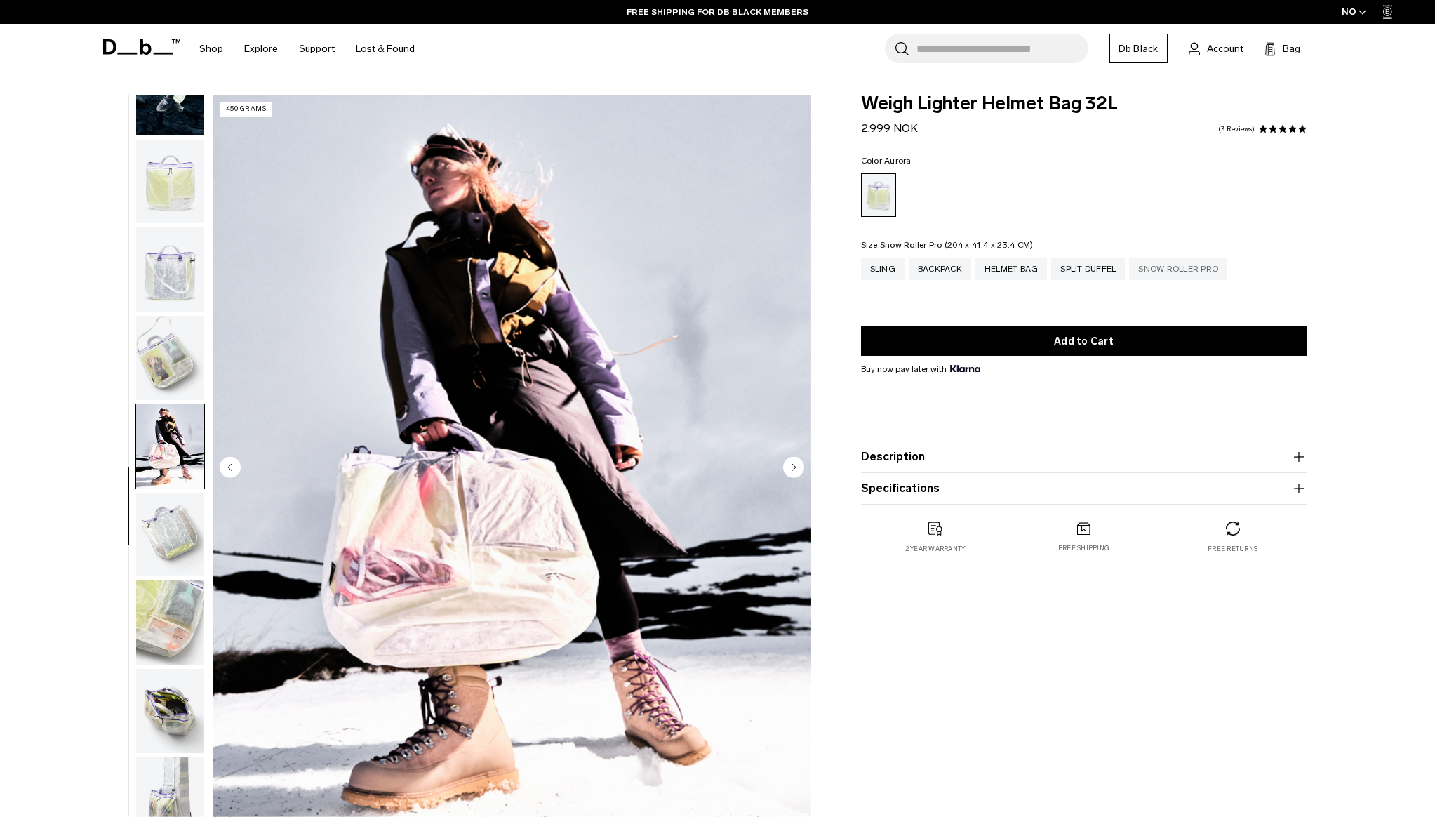
click at [1177, 261] on div "Snow Roller Pro" at bounding box center [1178, 268] width 98 height 22
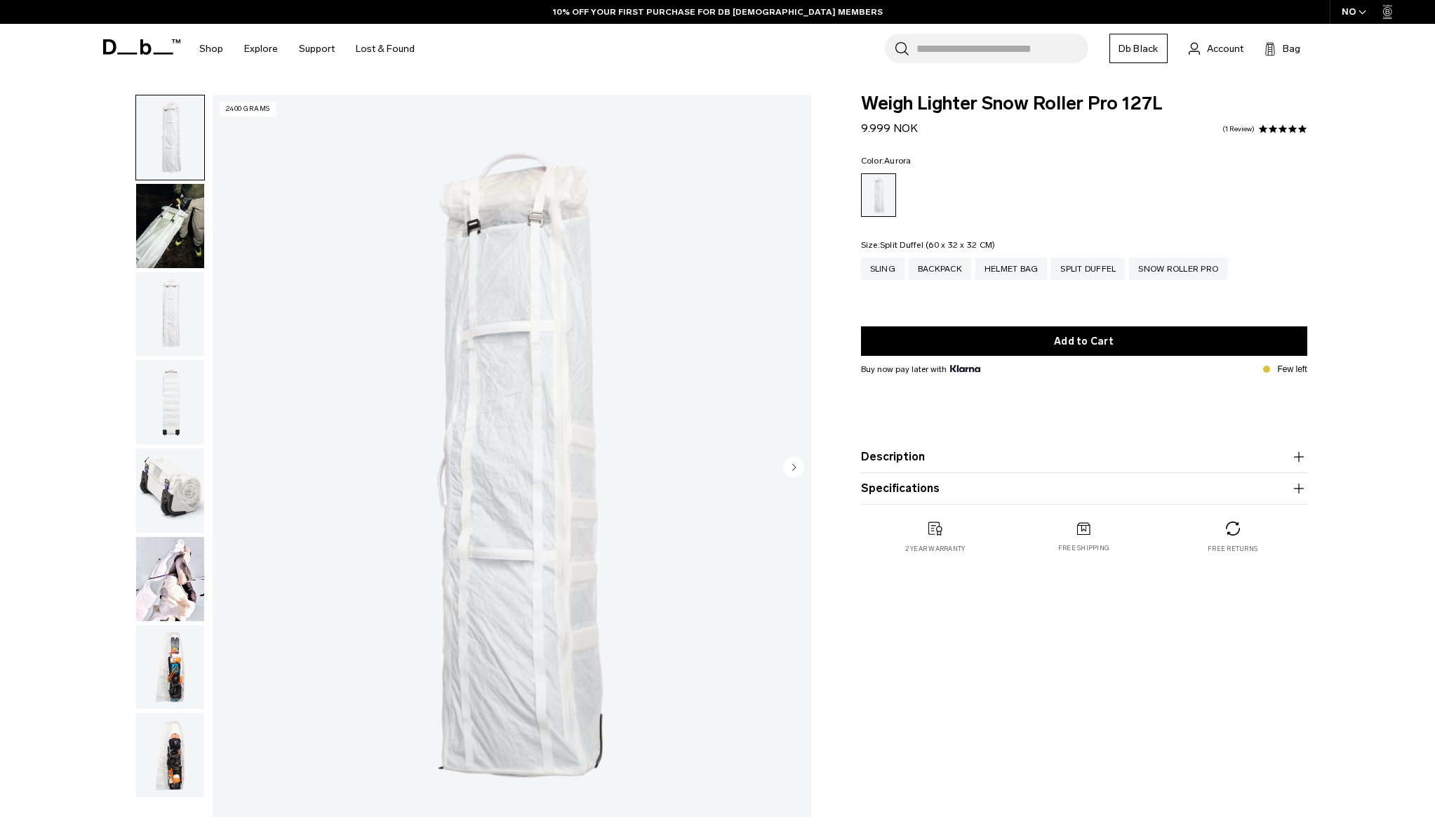
click at [1099, 271] on div "Split Duffel" at bounding box center [1088, 268] width 74 height 22
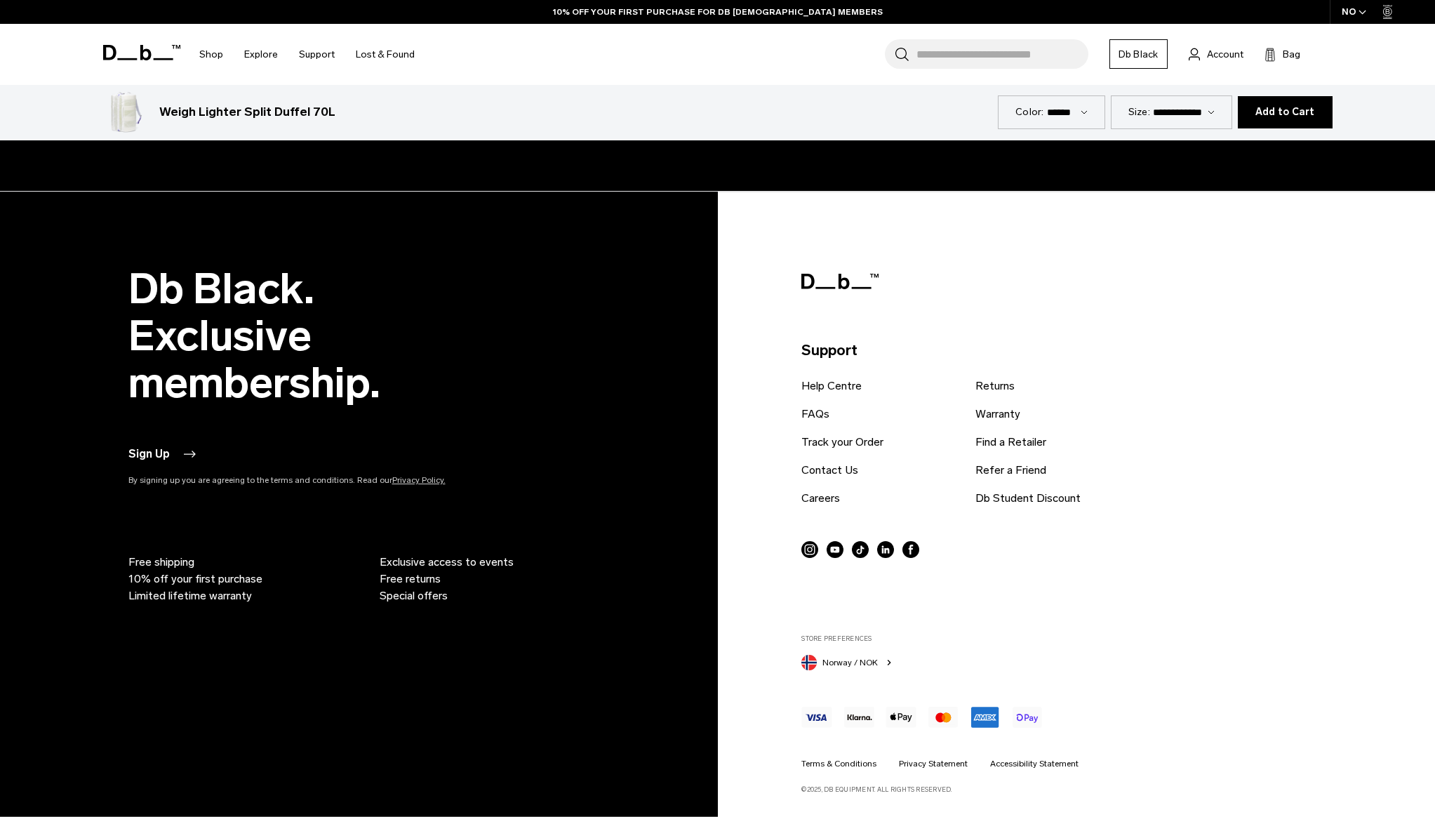
click at [846, 664] on span "Norway / NOK" at bounding box center [849, 662] width 55 height 13
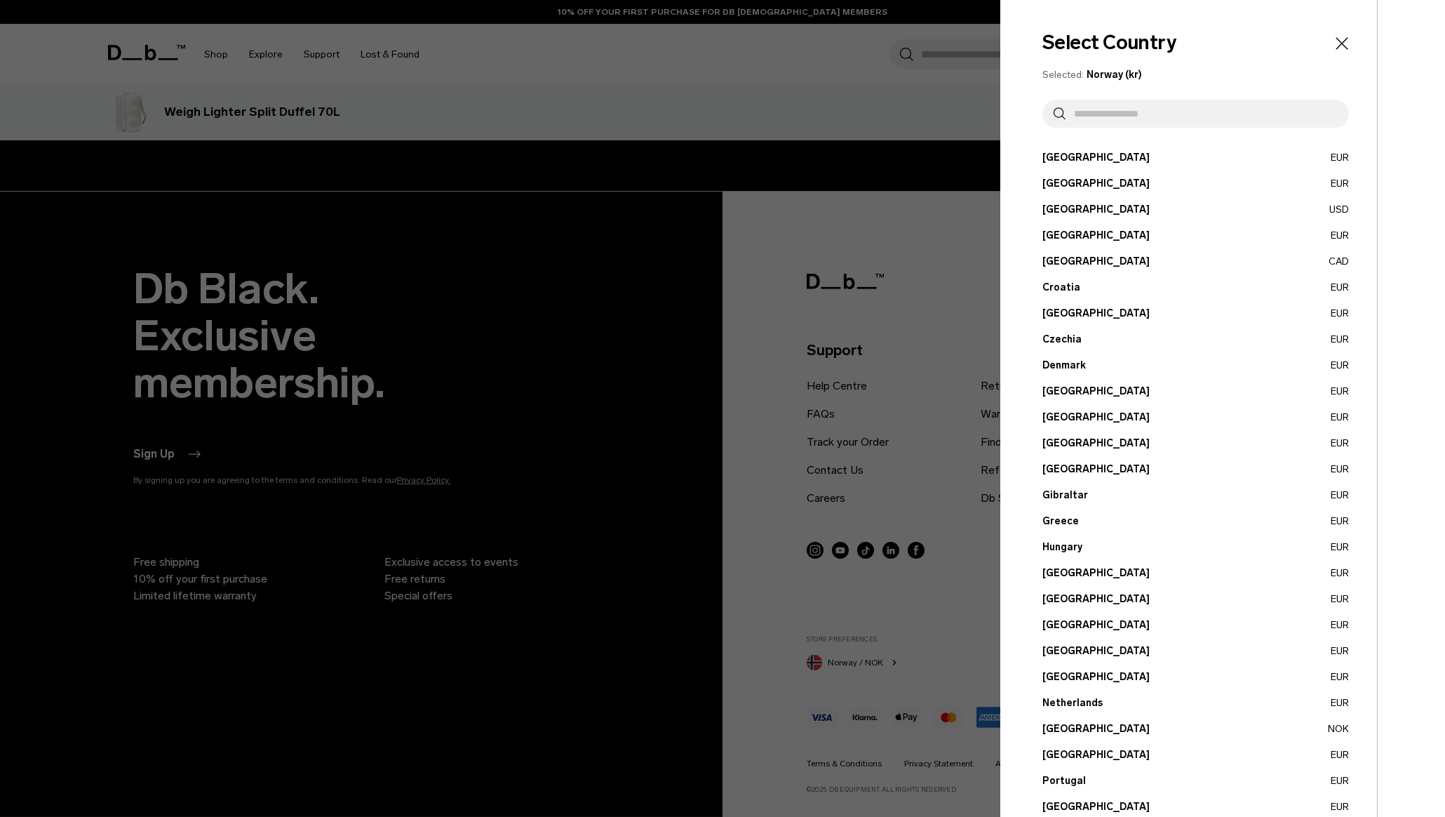
scroll to position [18, 0]
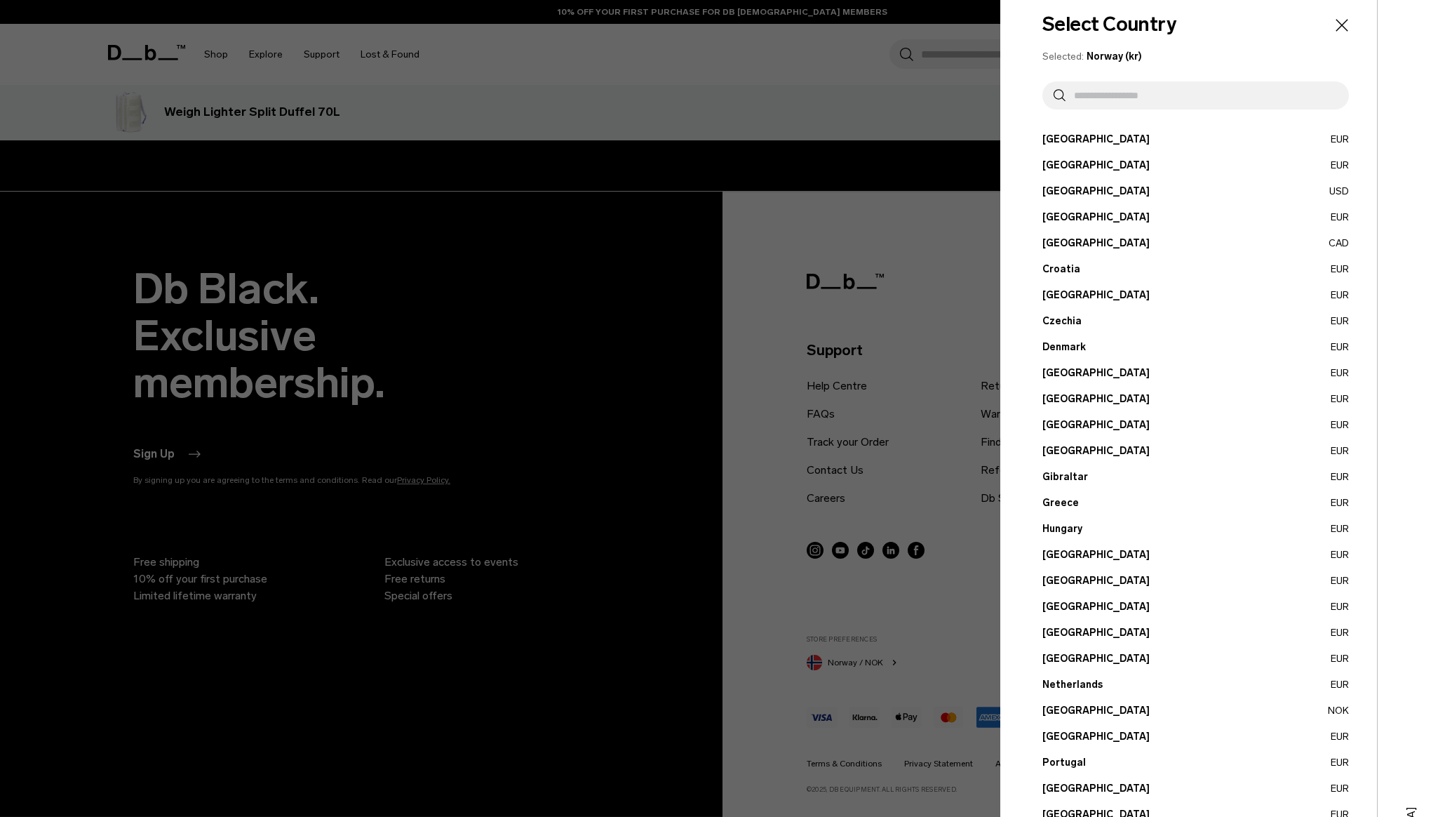
click at [1080, 689] on button "Netherlands EUR" at bounding box center [1195, 684] width 307 height 15
click at [1077, 682] on button "Netherlands EUR" at bounding box center [1195, 684] width 307 height 15
